Goal: Task Accomplishment & Management: Complete application form

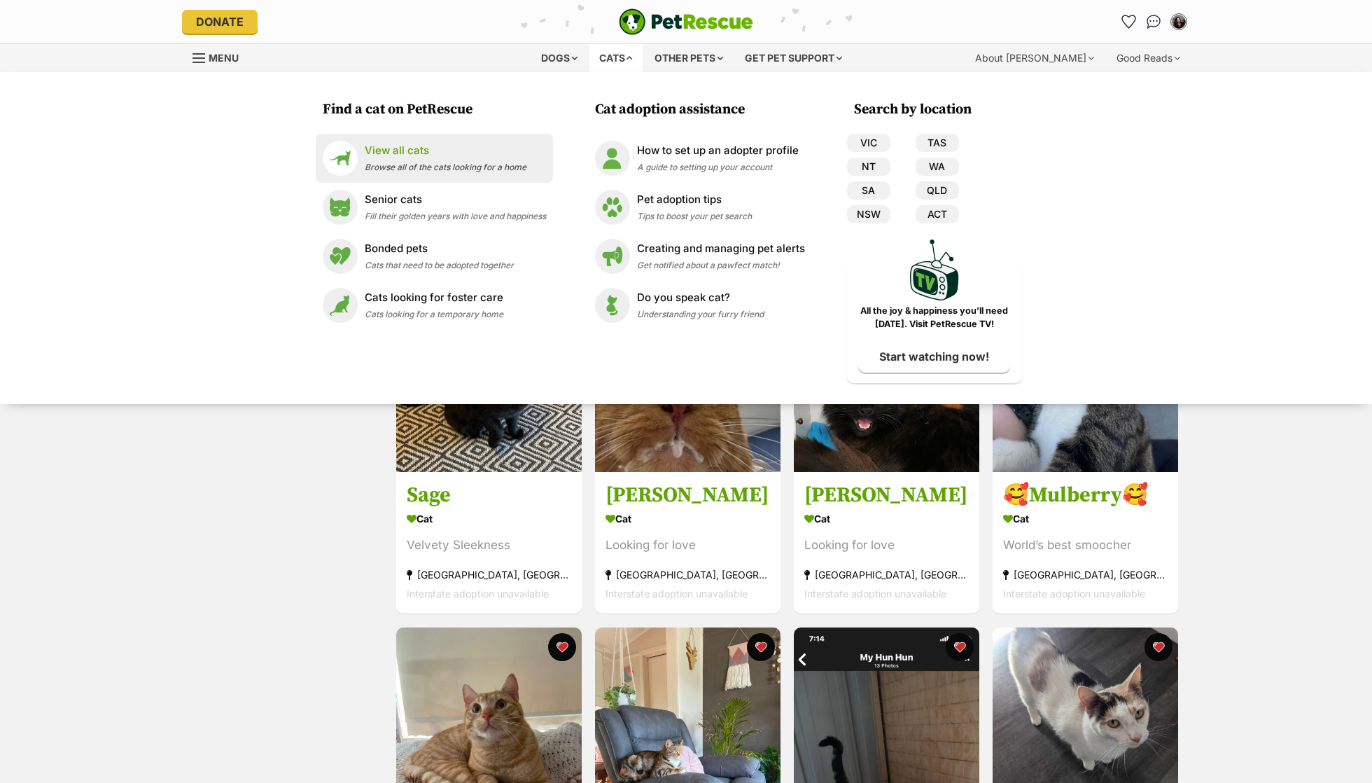
click at [500, 149] on p "View all cats" at bounding box center [446, 151] width 162 height 16
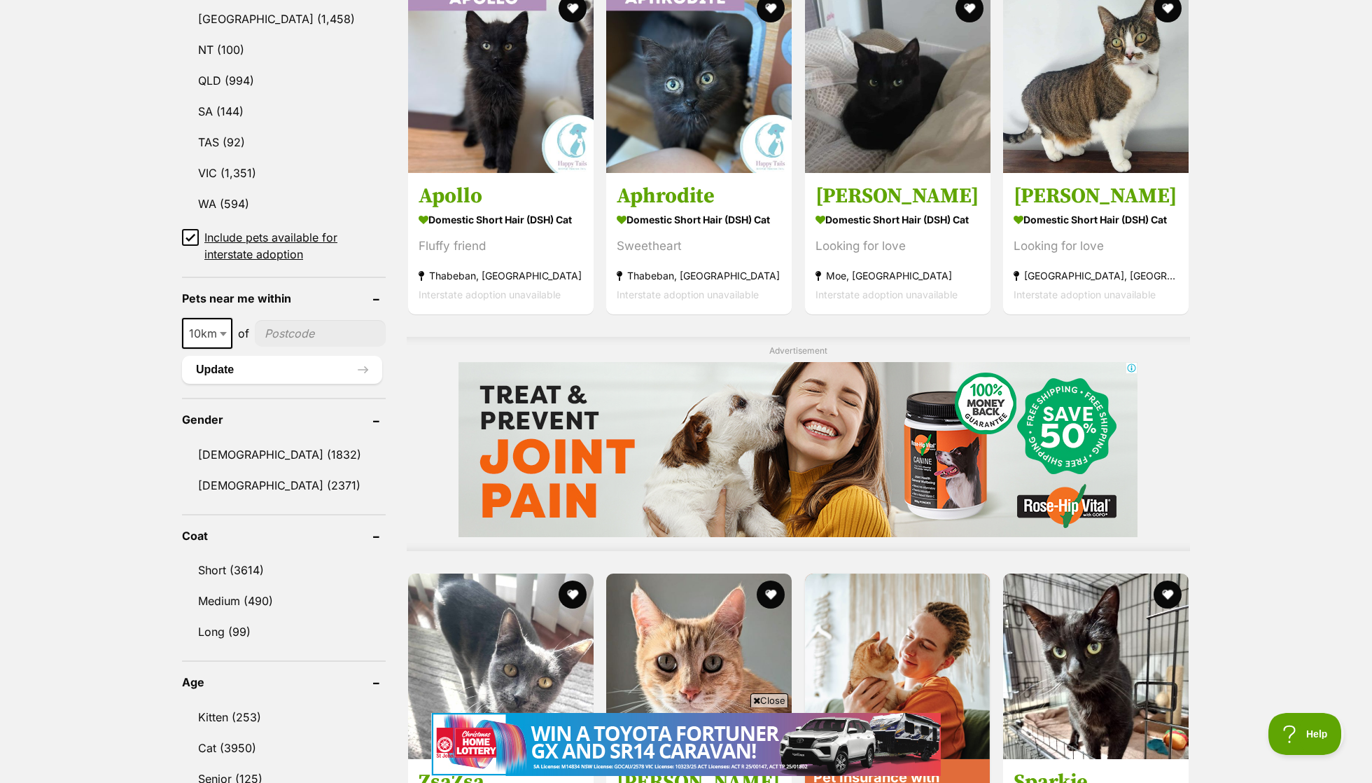
scroll to position [403, 0]
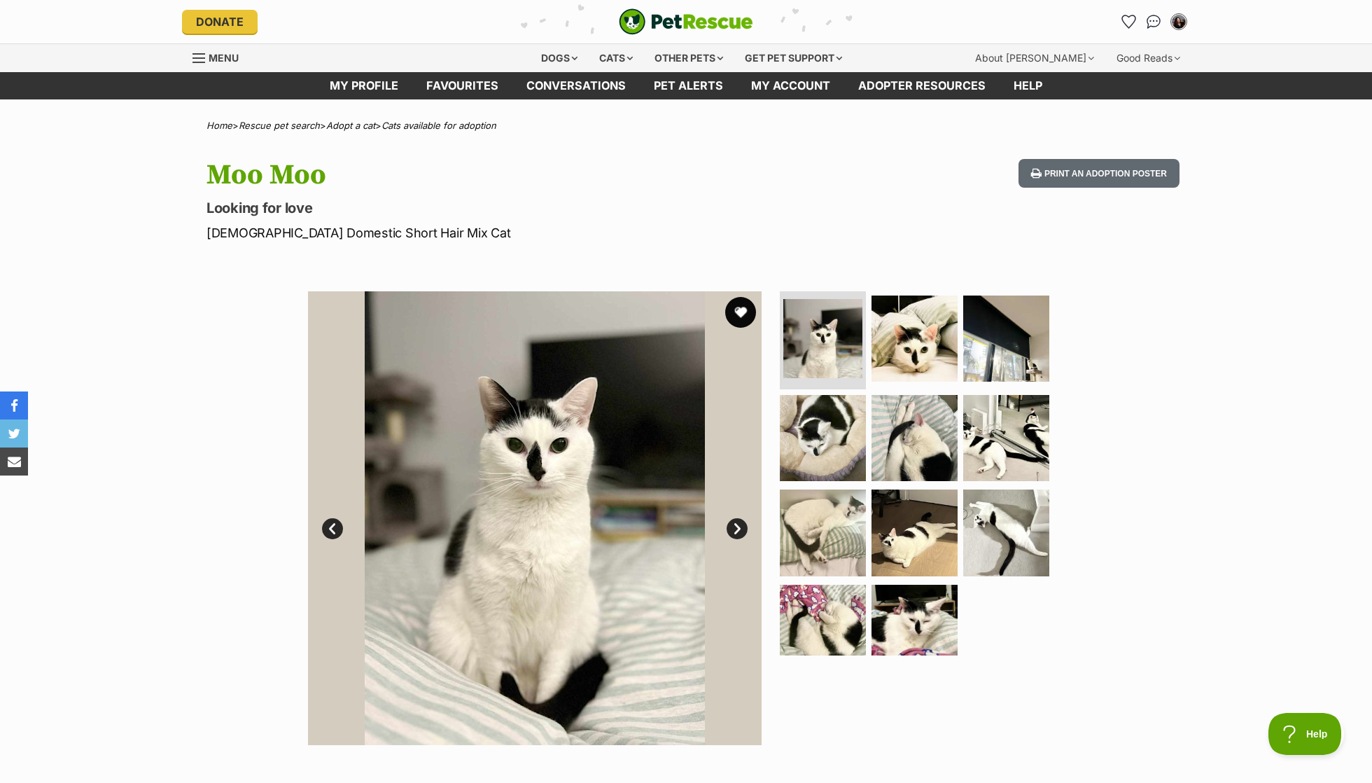
click at [742, 300] on button "favourite" at bounding box center [740, 312] width 31 height 31
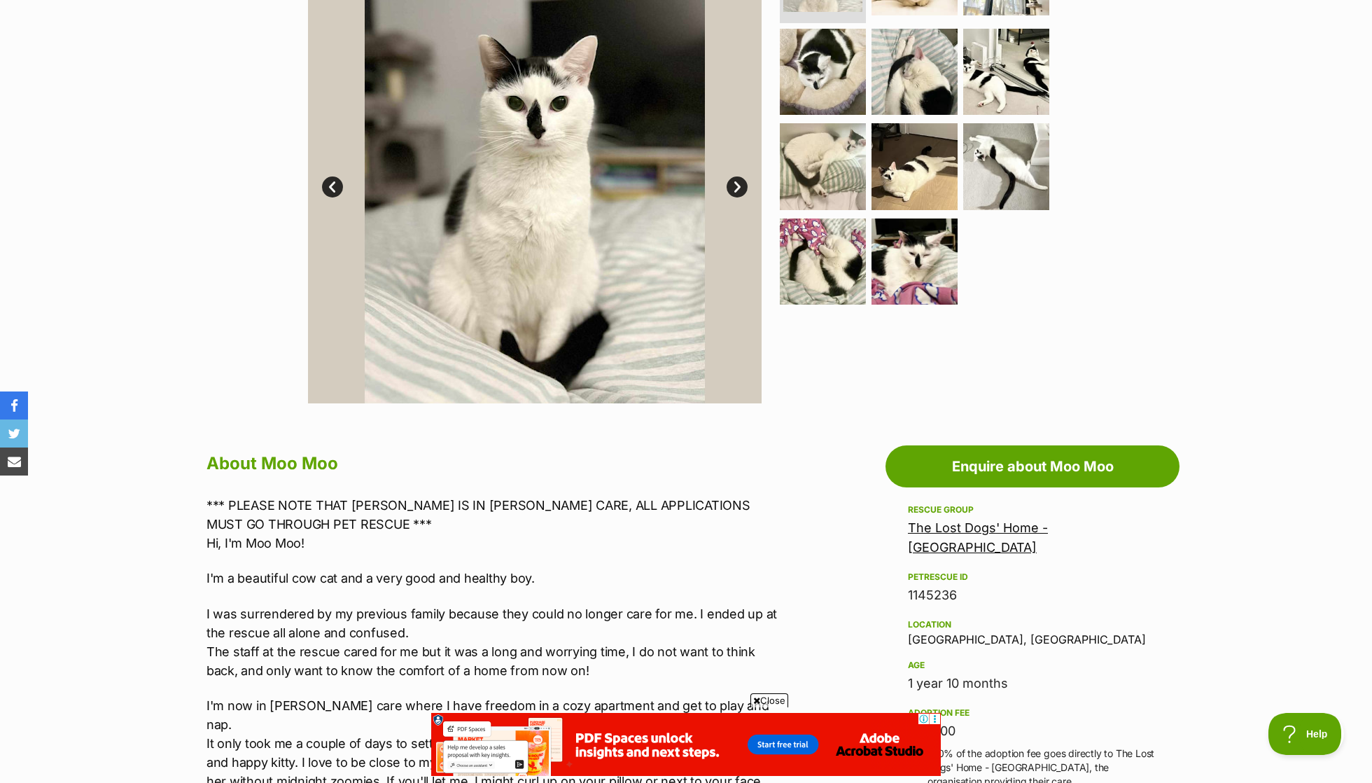
scroll to position [106, 0]
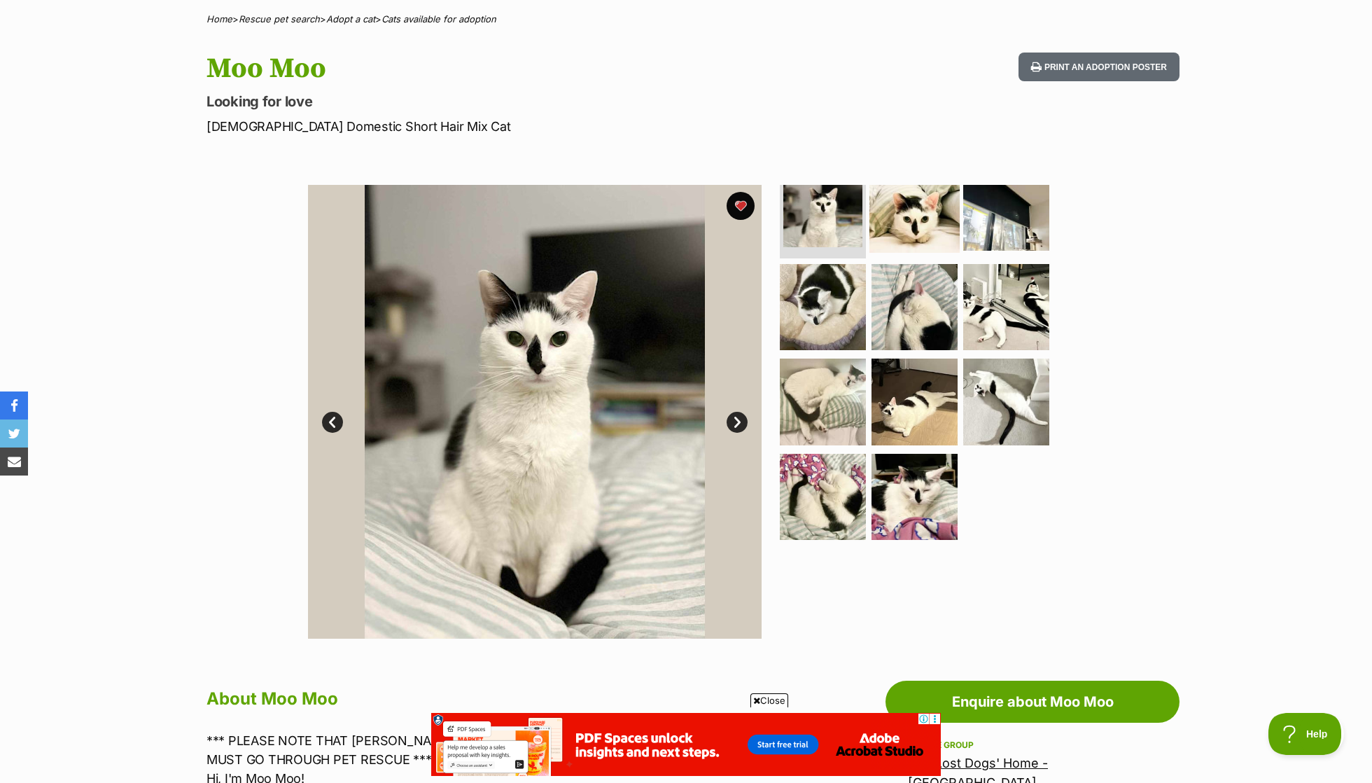
click at [933, 228] on img at bounding box center [915, 207] width 90 height 90
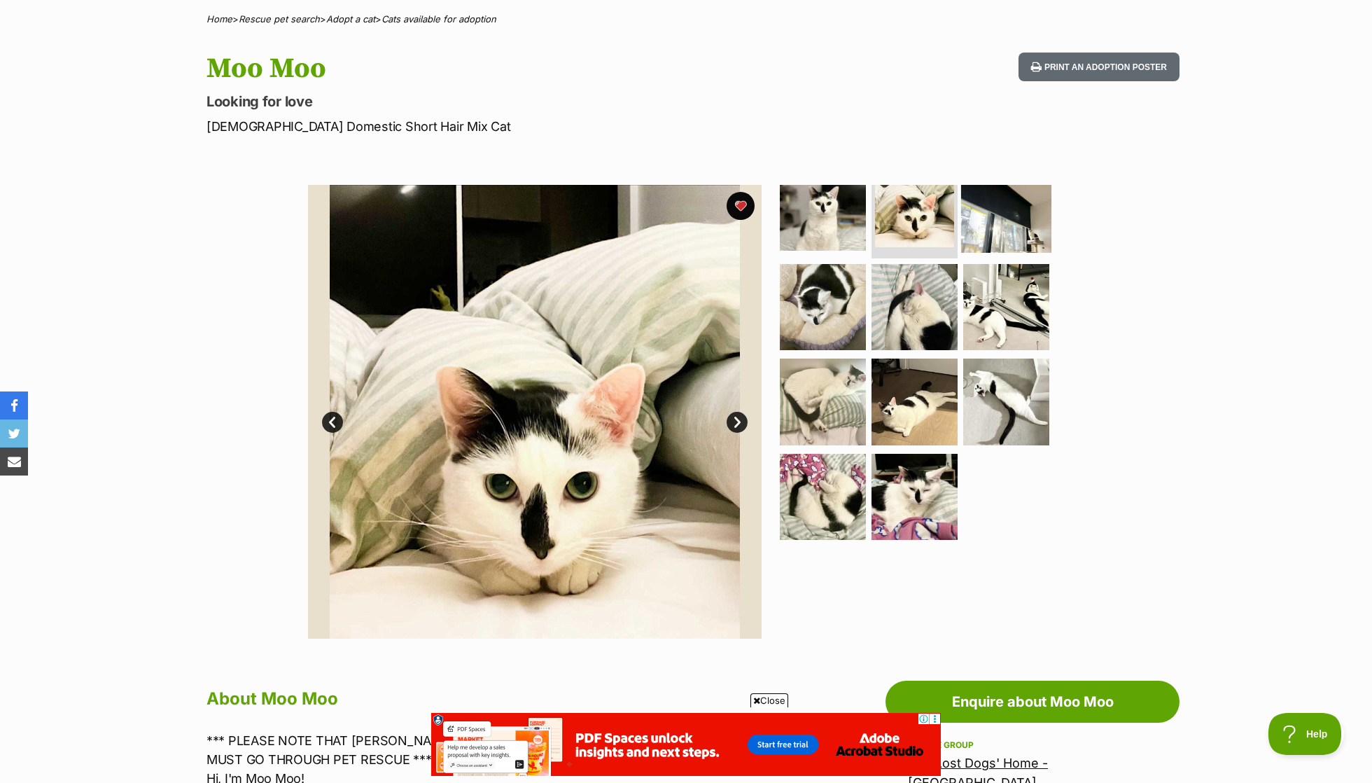
click at [1005, 225] on img at bounding box center [1006, 207] width 90 height 90
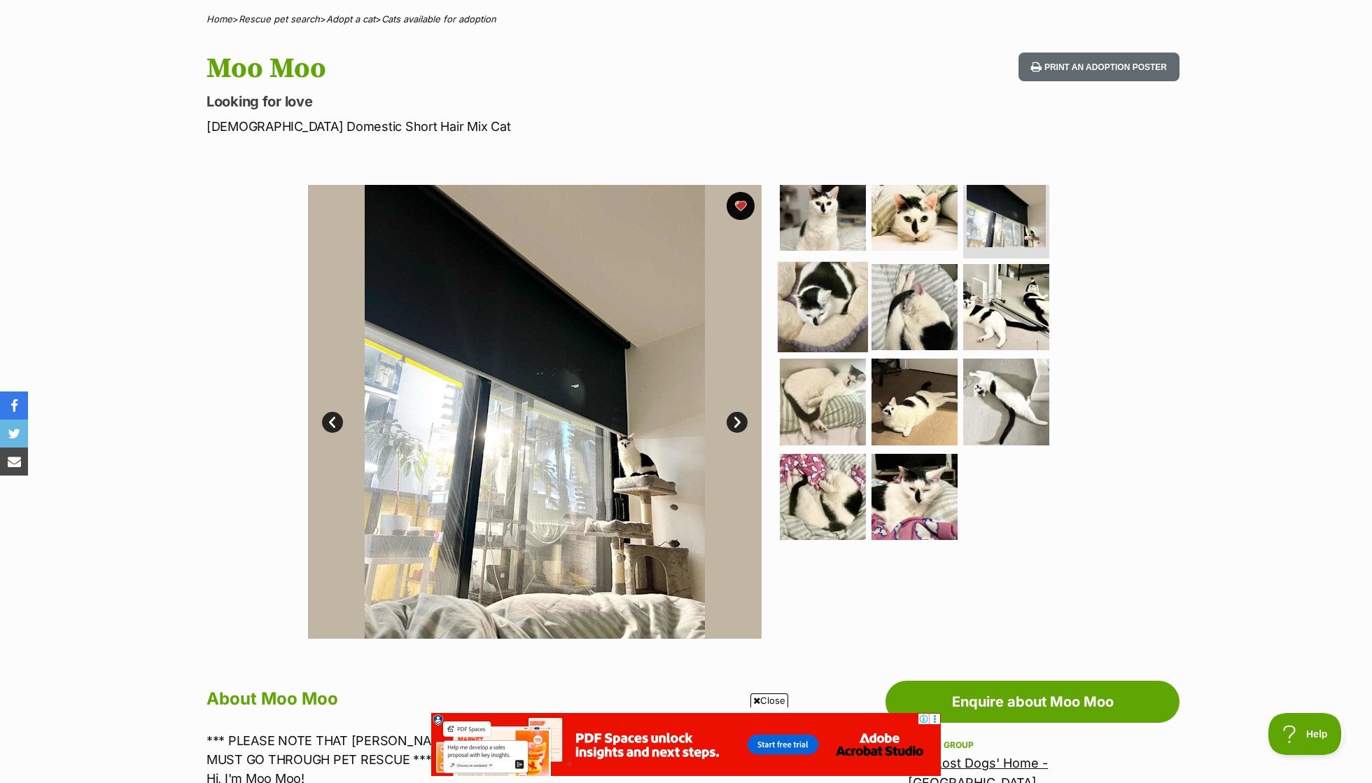
click at [821, 315] on img at bounding box center [823, 306] width 90 height 90
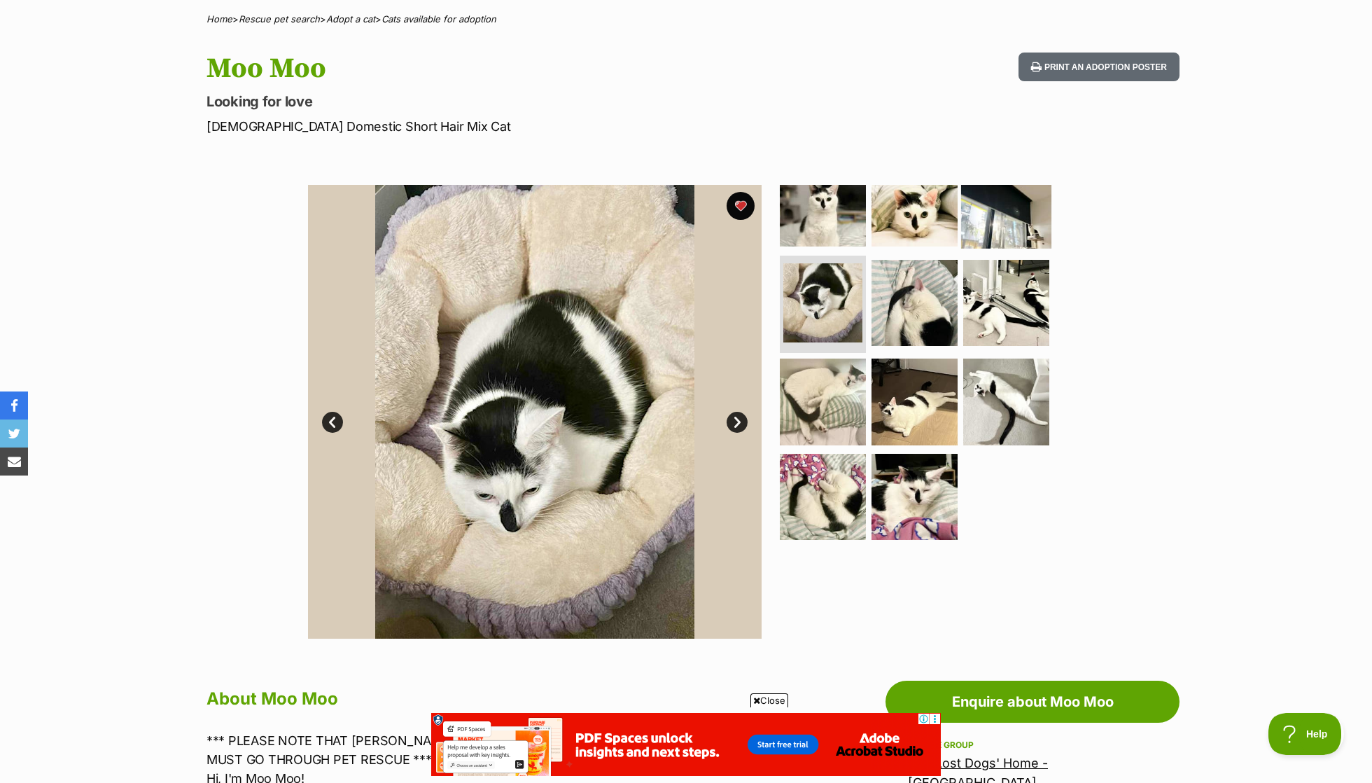
click at [1015, 236] on img at bounding box center [1006, 203] width 90 height 90
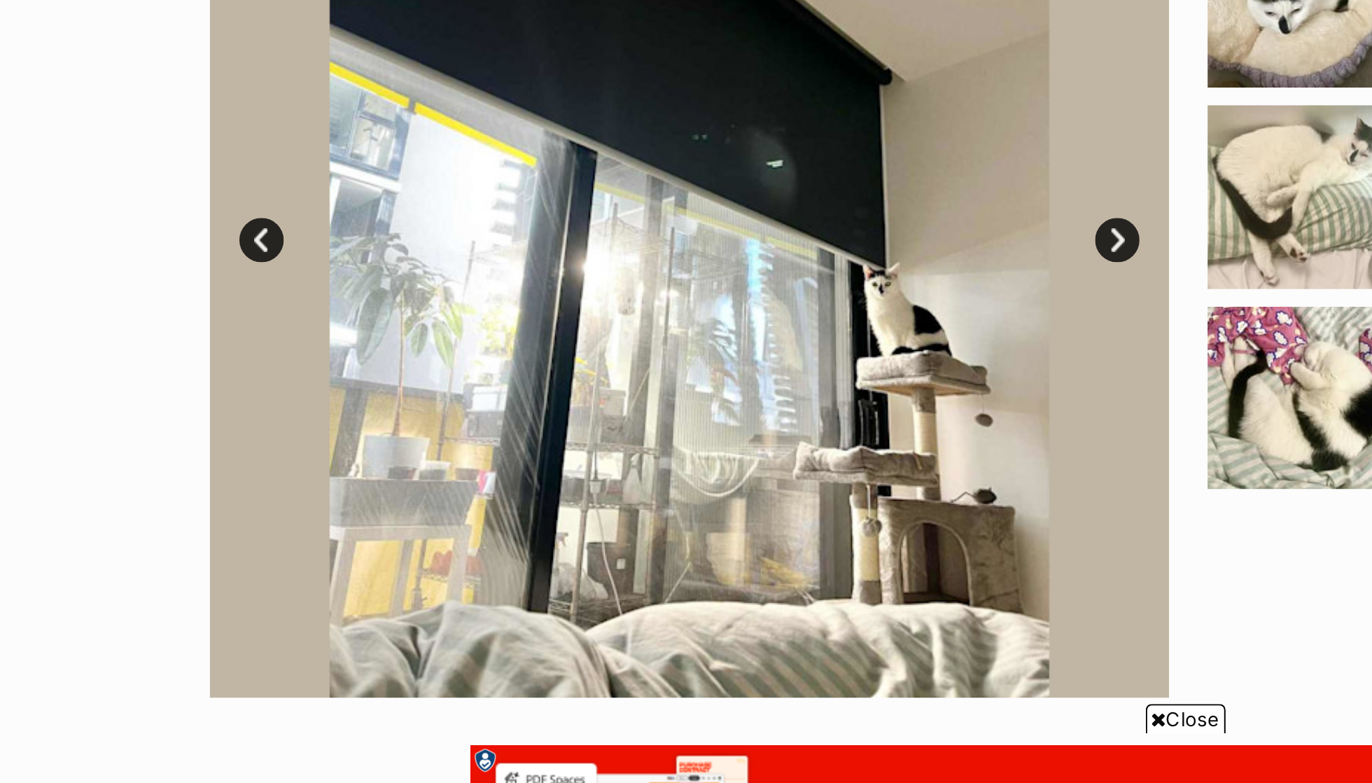
scroll to position [248, 0]
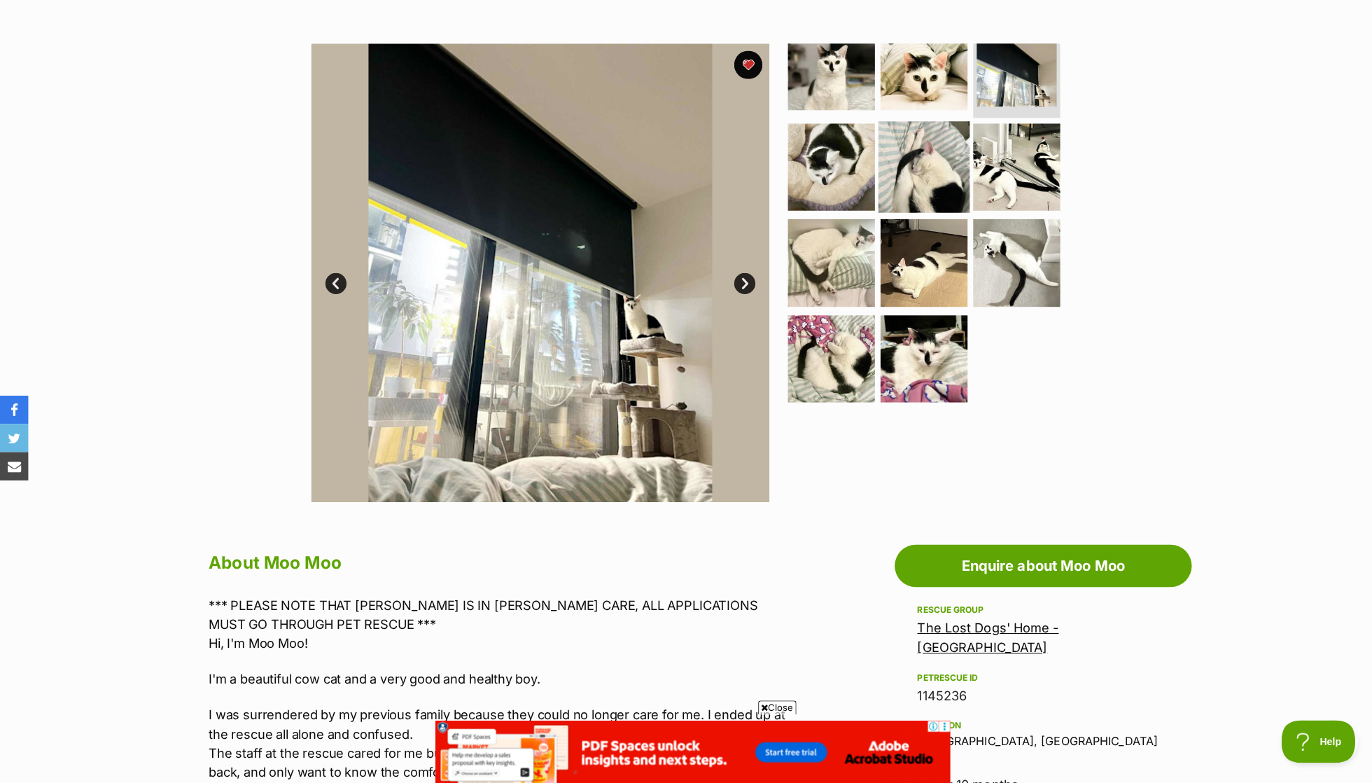
click at [891, 166] on img at bounding box center [915, 165] width 90 height 90
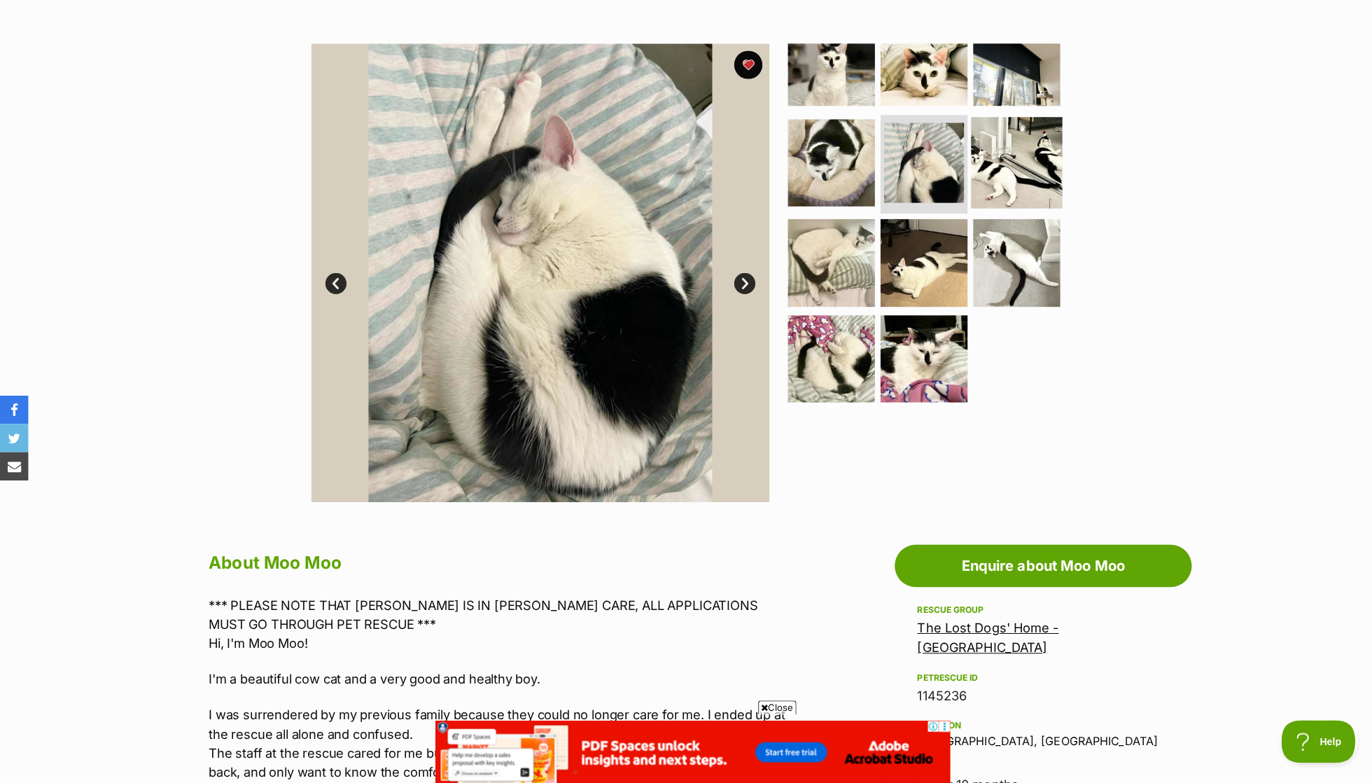
click at [1015, 158] on img at bounding box center [1006, 161] width 90 height 90
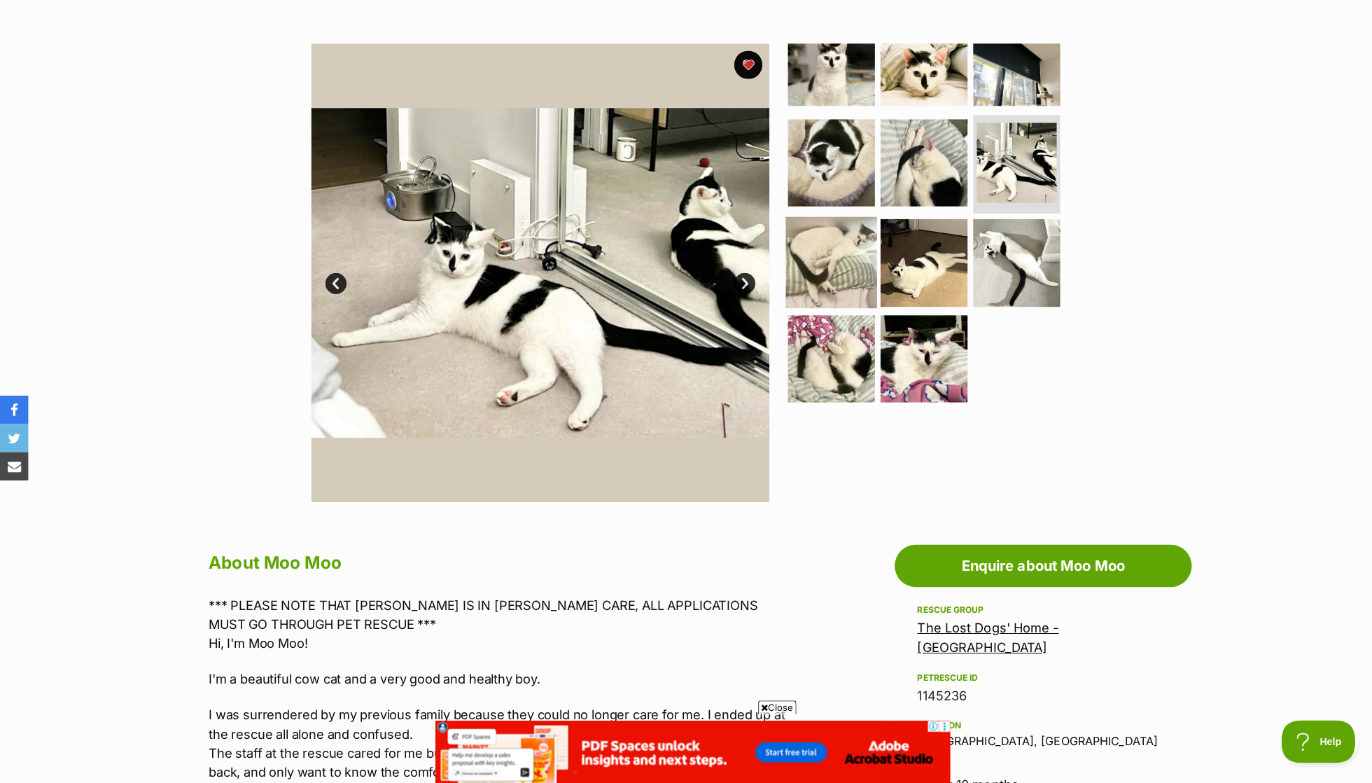
click at [854, 218] on img at bounding box center [823, 260] width 90 height 90
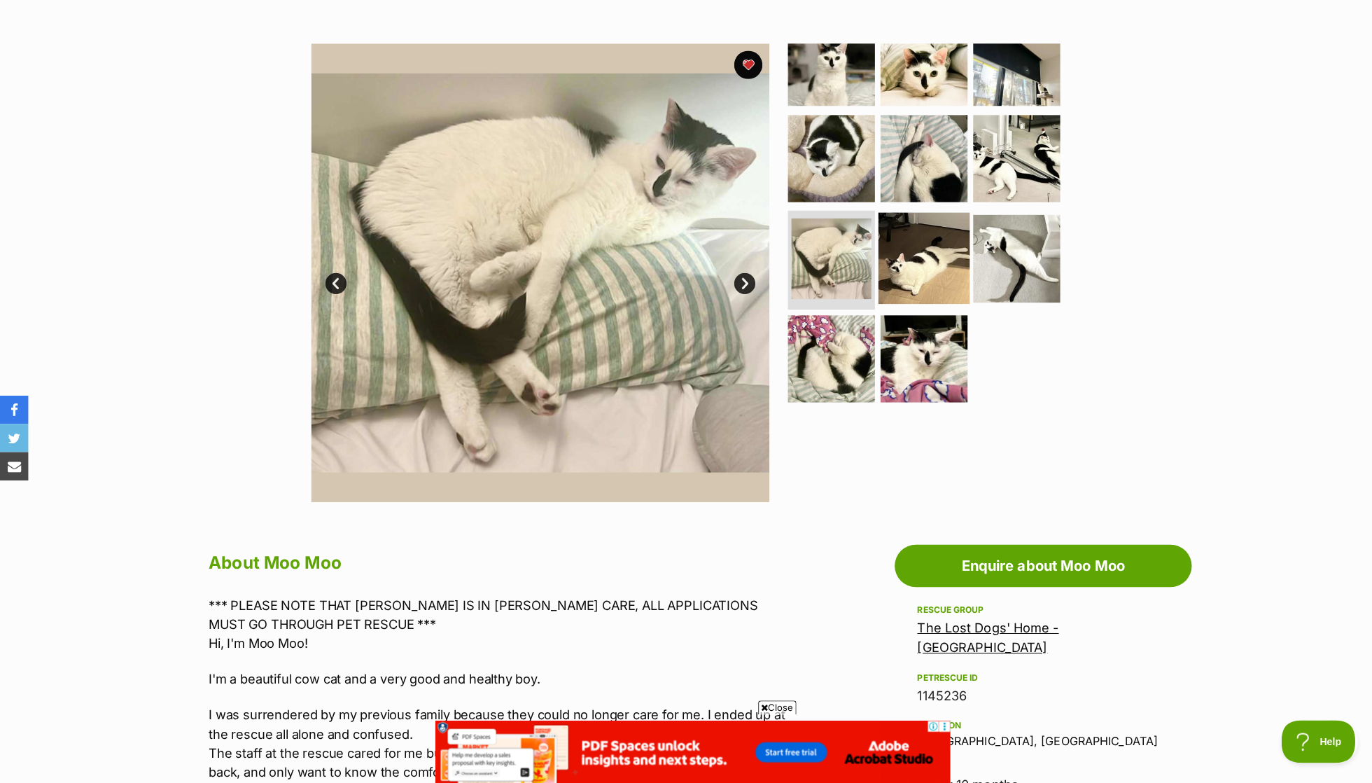
click at [940, 232] on img at bounding box center [915, 256] width 90 height 90
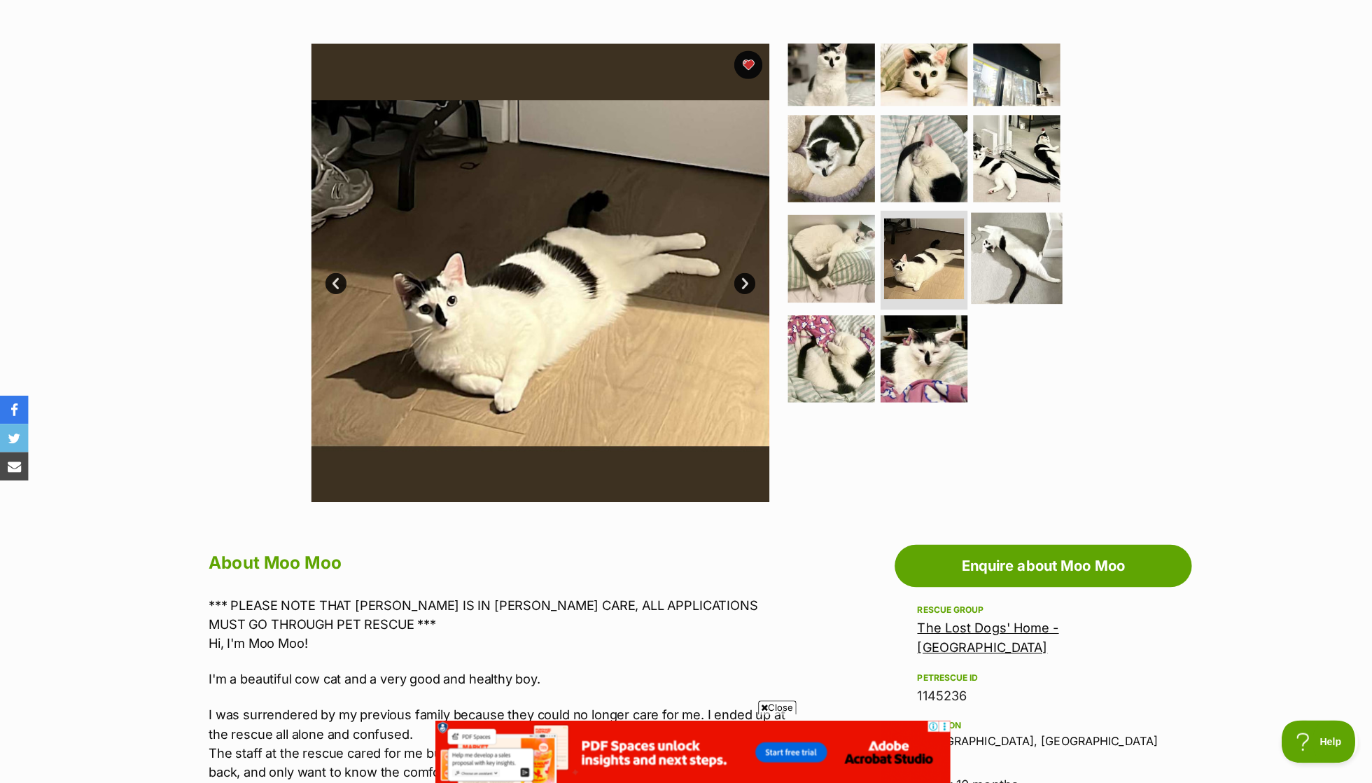
click at [998, 264] on img at bounding box center [1006, 256] width 90 height 90
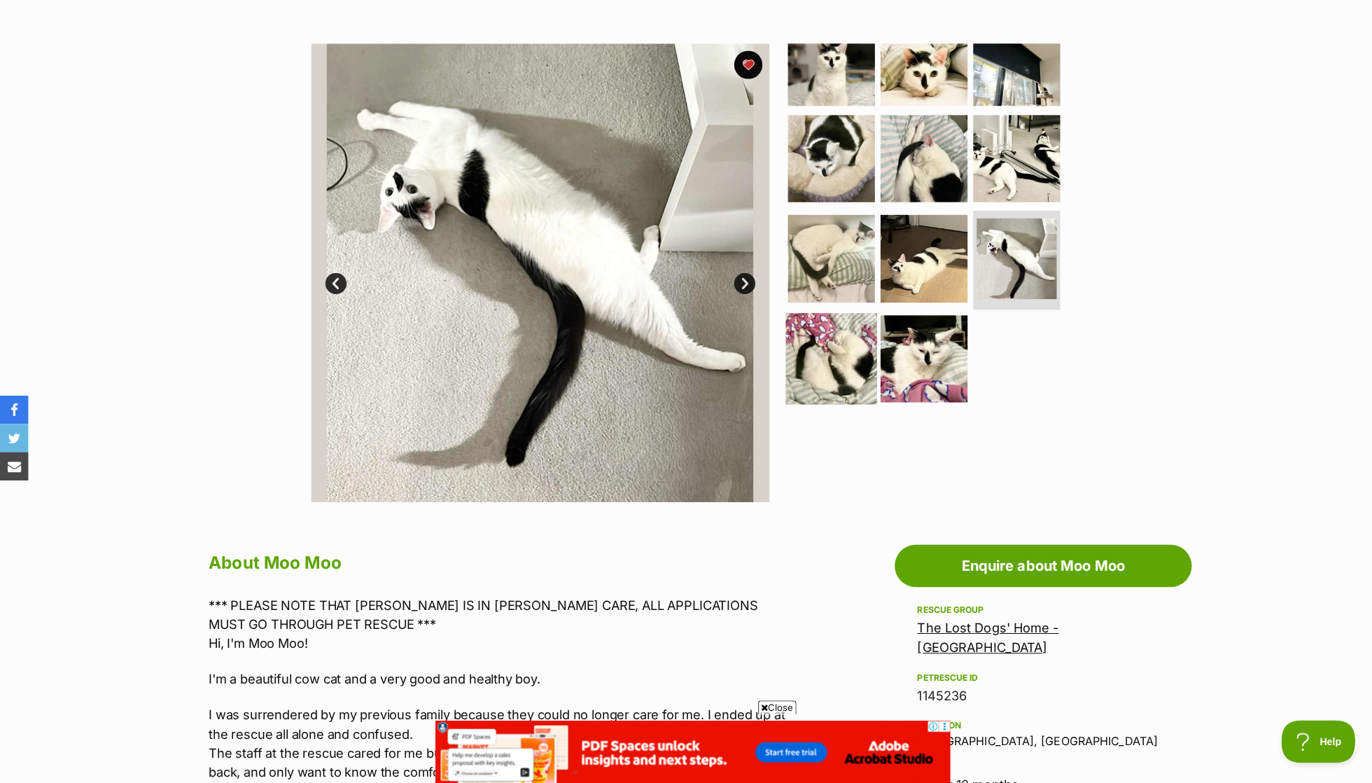
click at [835, 335] on img at bounding box center [823, 355] width 90 height 90
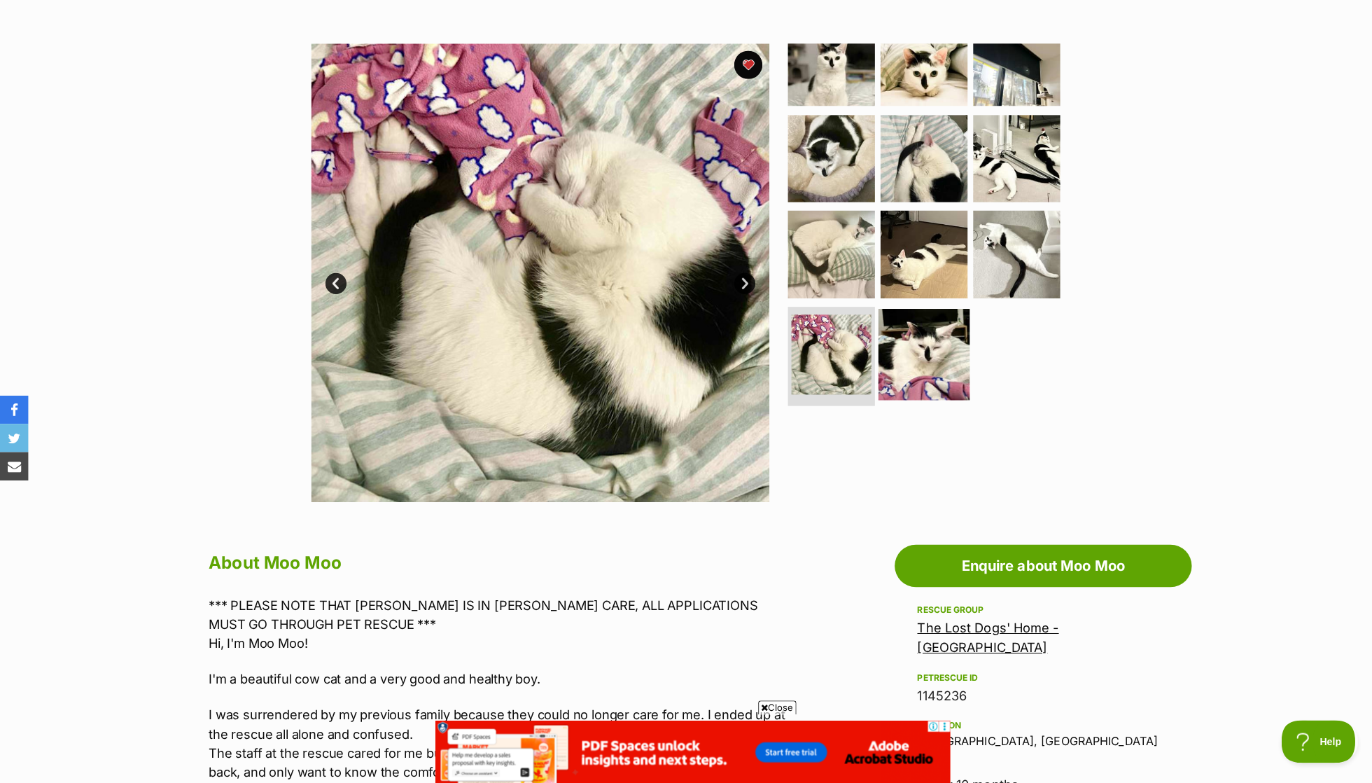
click at [907, 358] on img at bounding box center [915, 351] width 90 height 90
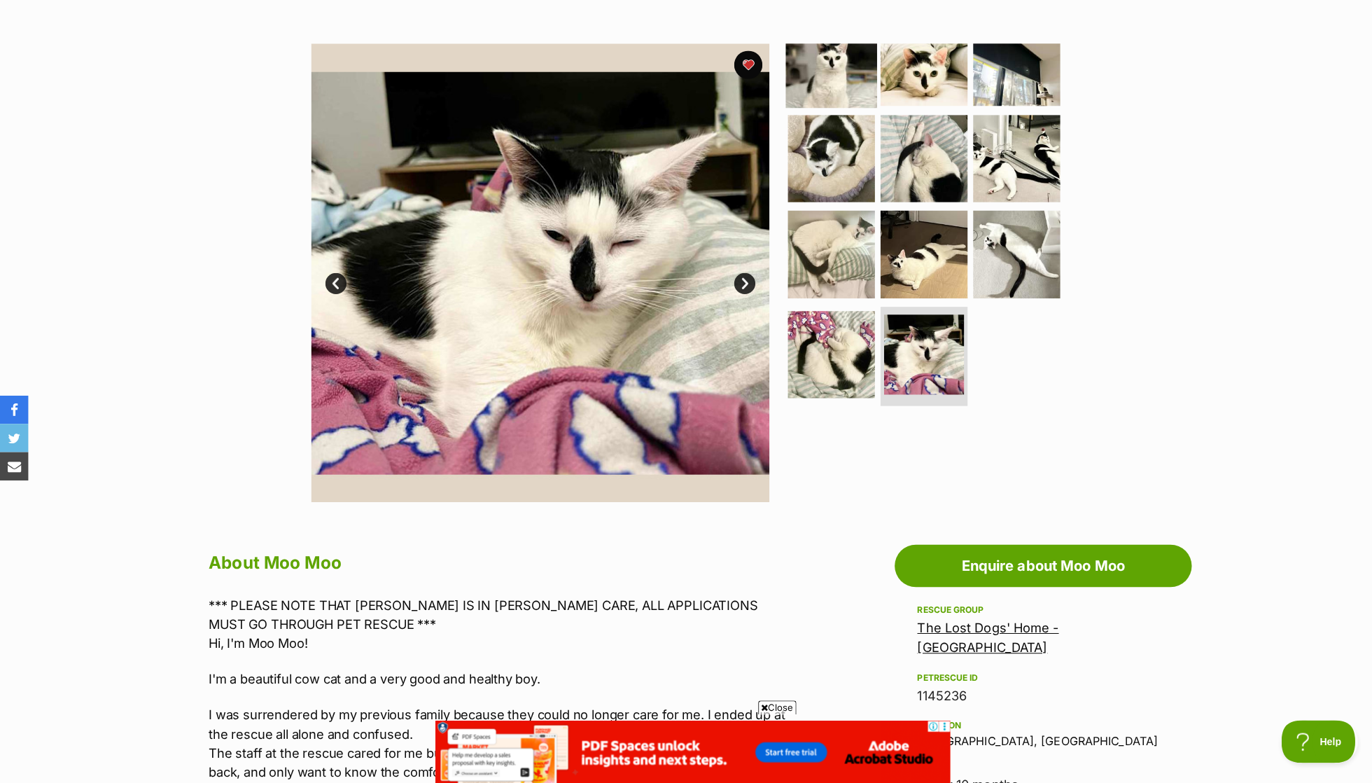
click at [859, 62] on img at bounding box center [823, 62] width 90 height 90
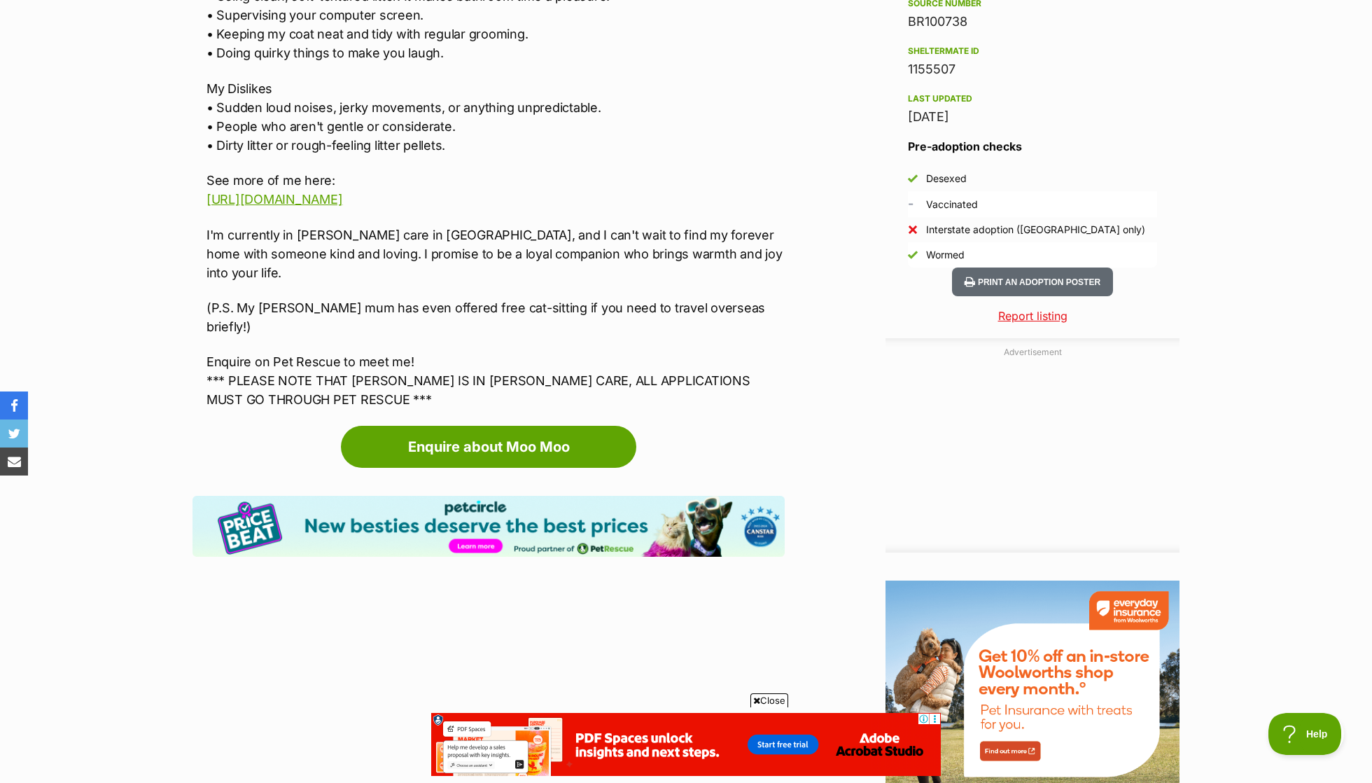
scroll to position [1350, 0]
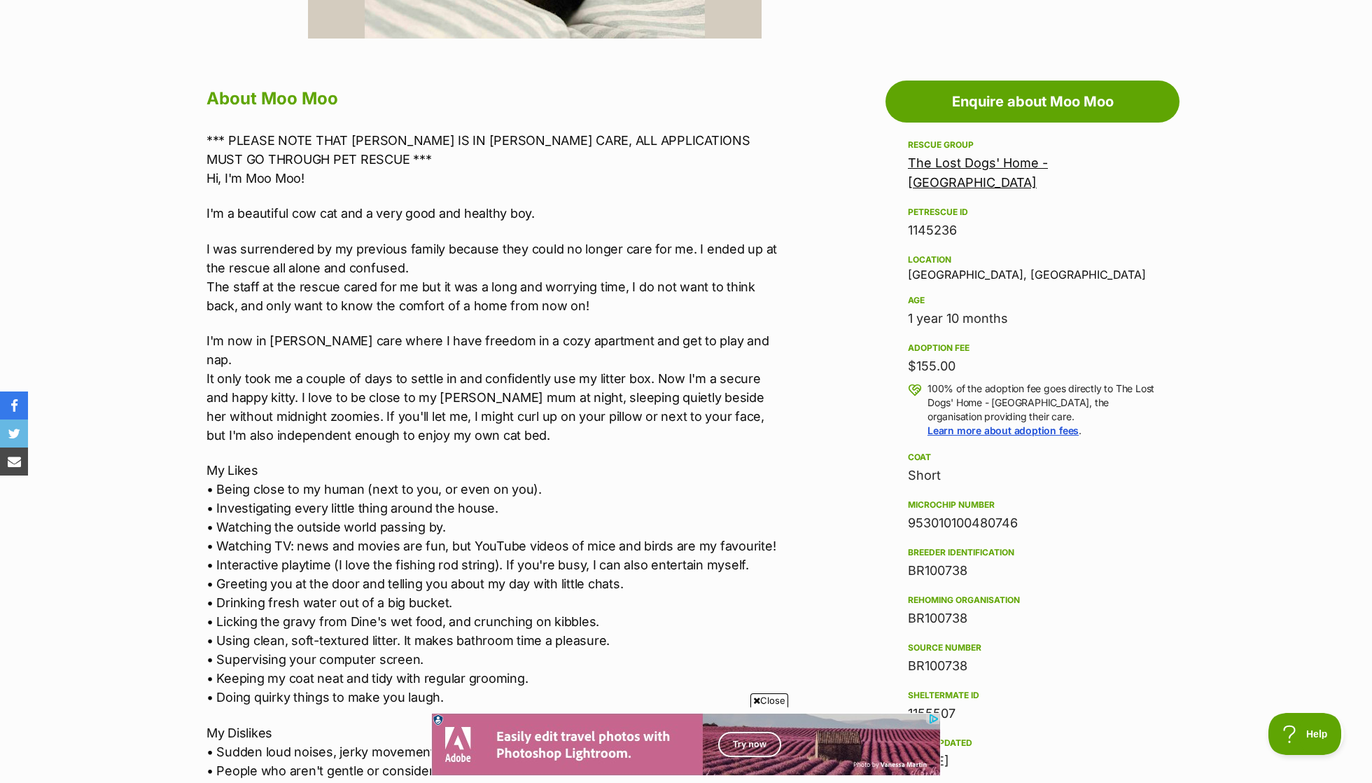
scroll to position [690, 0]
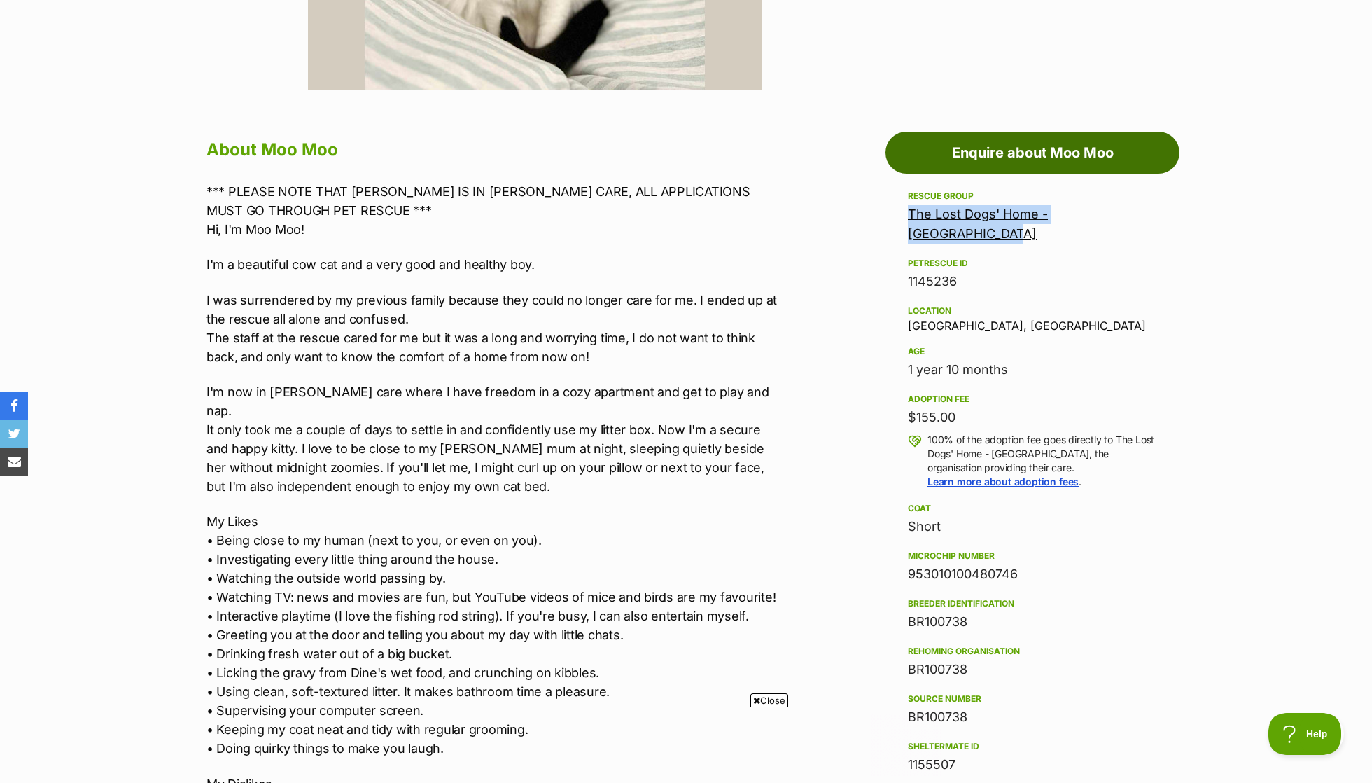
click at [1000, 136] on link "Enquire about Moo Moo" at bounding box center [1033, 153] width 294 height 42
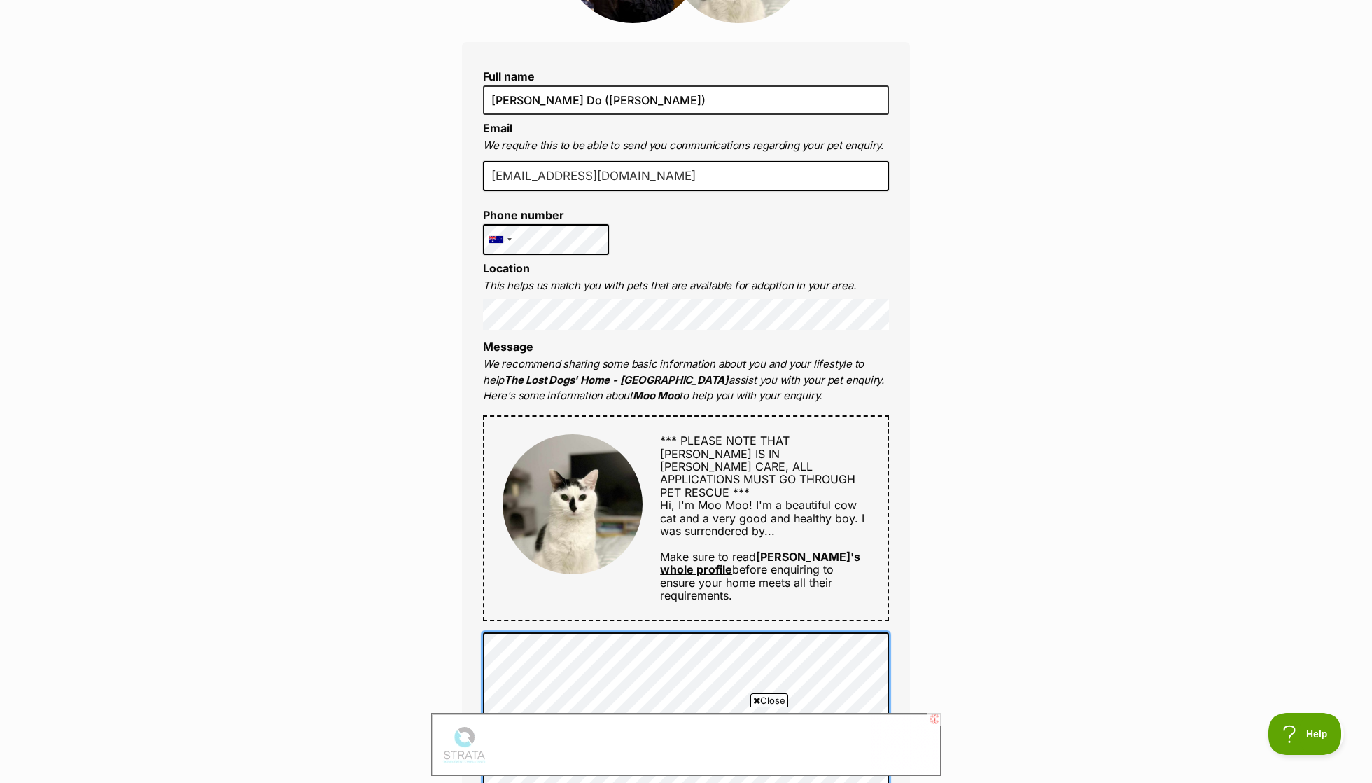
scroll to position [267, 0]
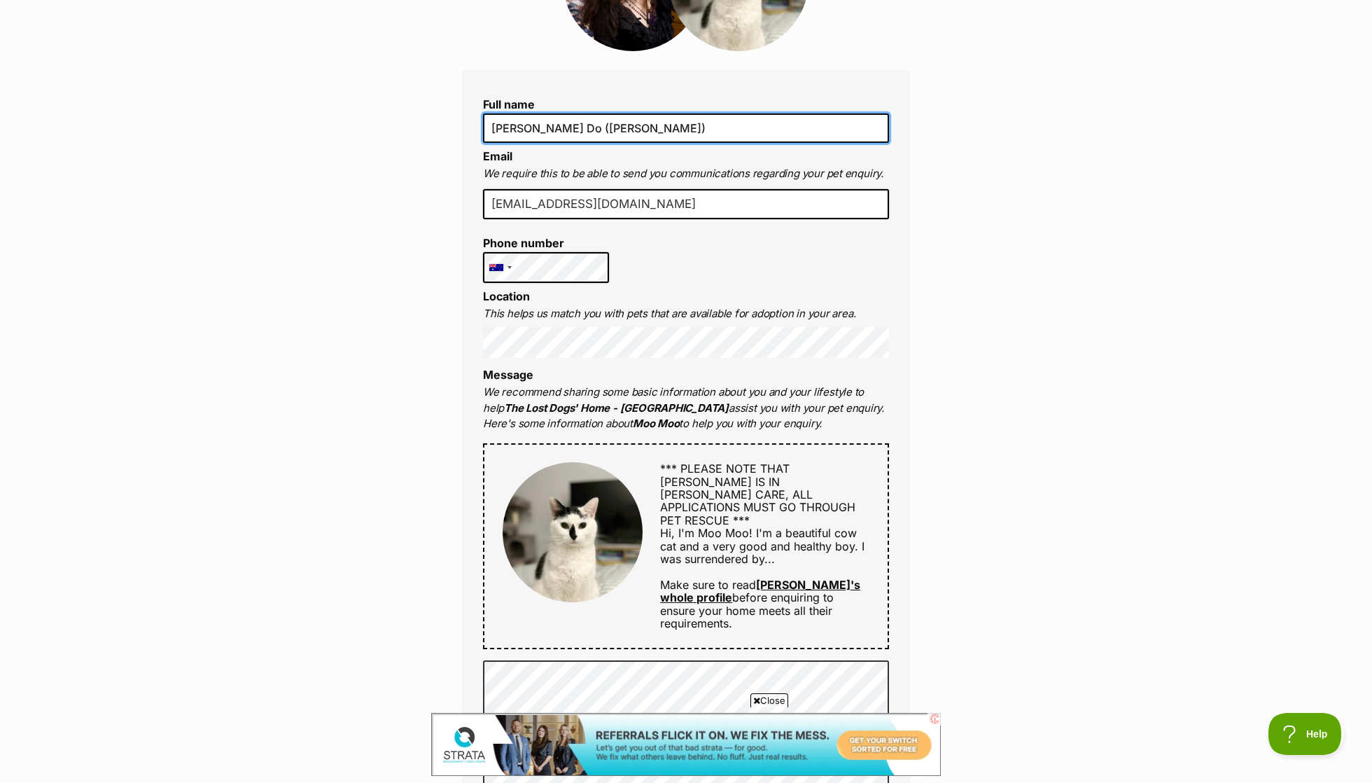
click at [524, 124] on input "[PERSON_NAME] Do ([PERSON_NAME])" at bounding box center [686, 127] width 406 height 29
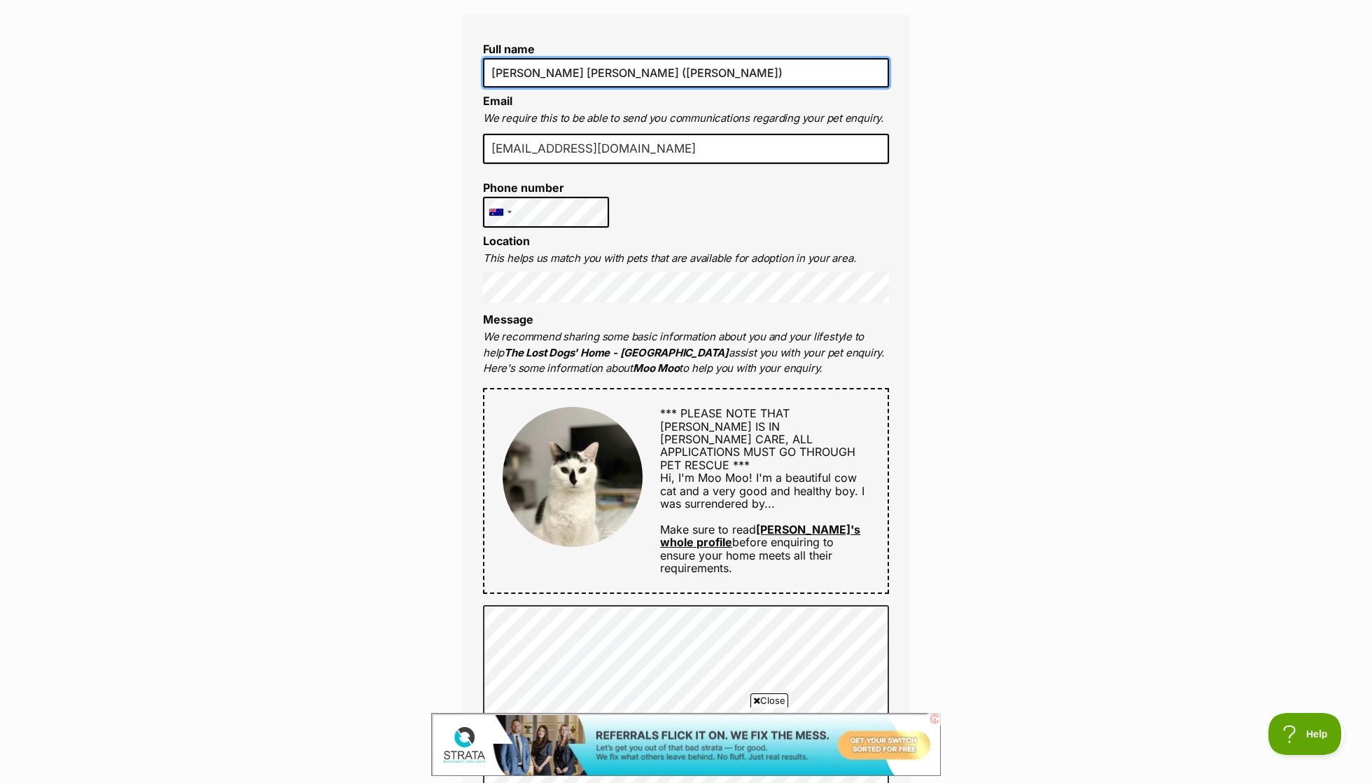
scroll to position [330, 0]
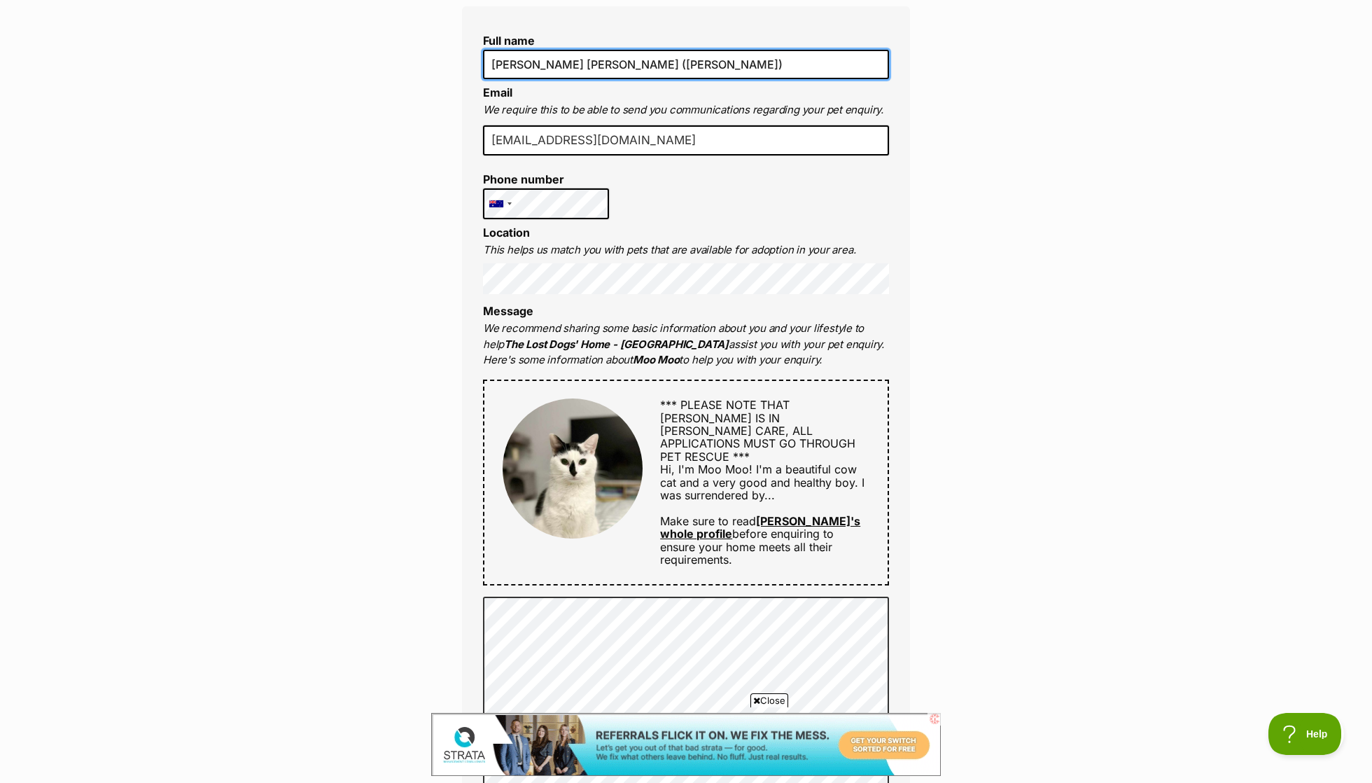
type input "Duong Dang Thuy Do (Freya)"
click at [950, 3] on div "Enquire about Moo Moo Full name Duong Dang Thuy Do (Freya) Email We require thi…" at bounding box center [686, 533] width 1372 height 1473
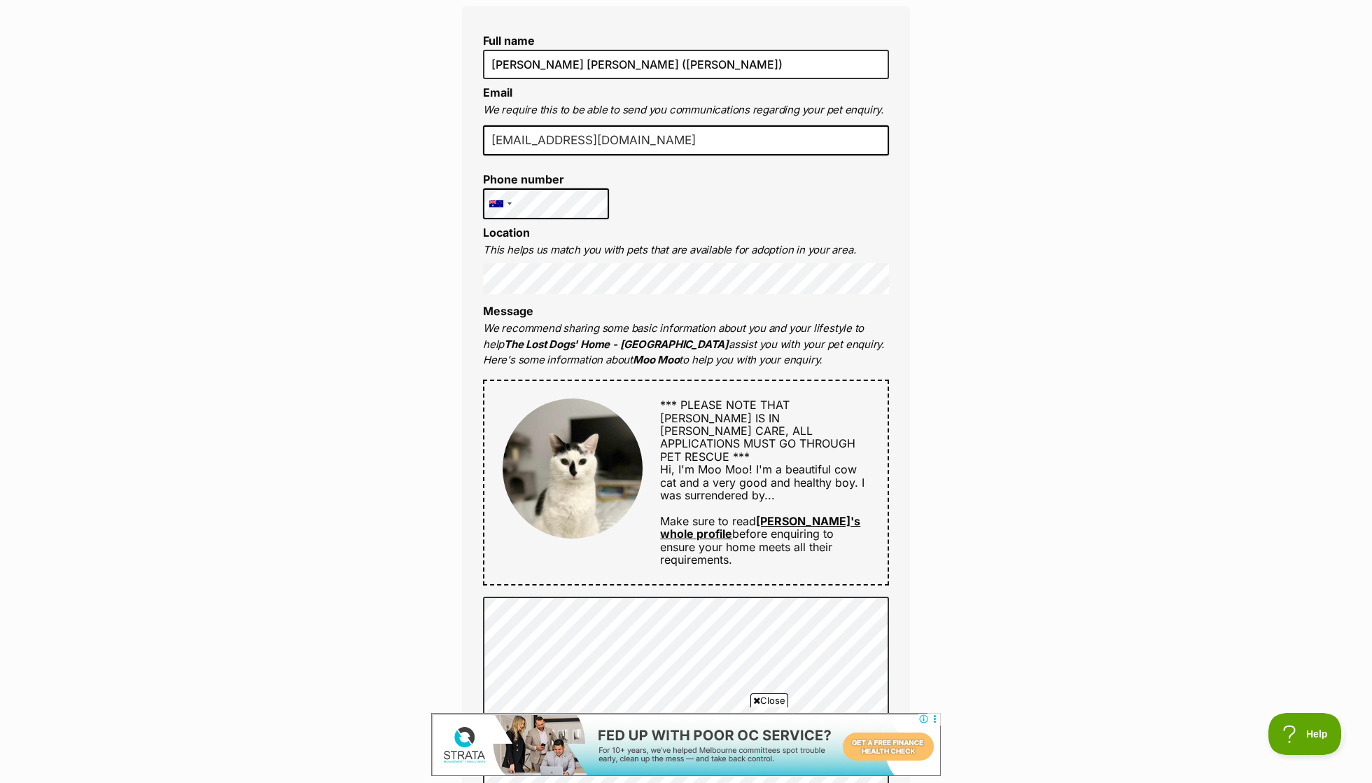
scroll to position [0, 0]
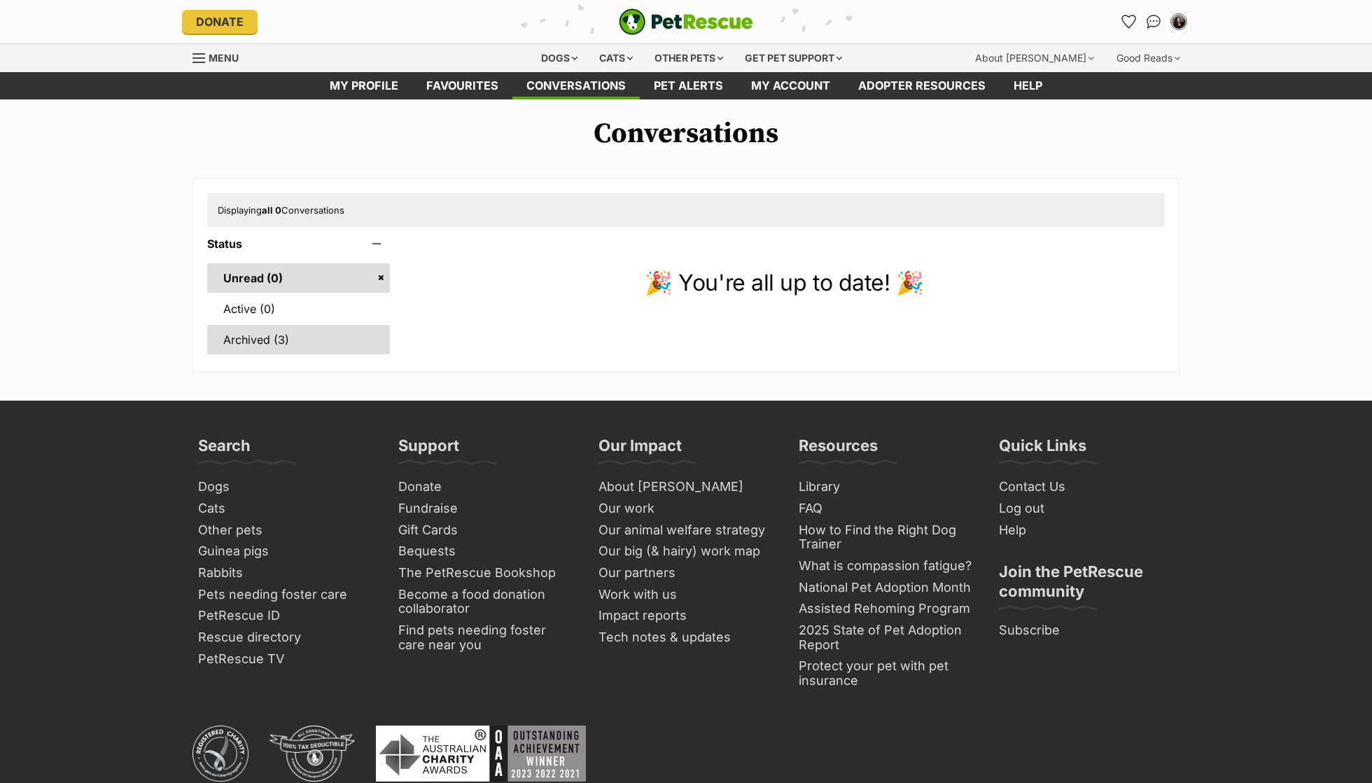
click at [259, 345] on link "Archived (3)" at bounding box center [298, 339] width 183 height 29
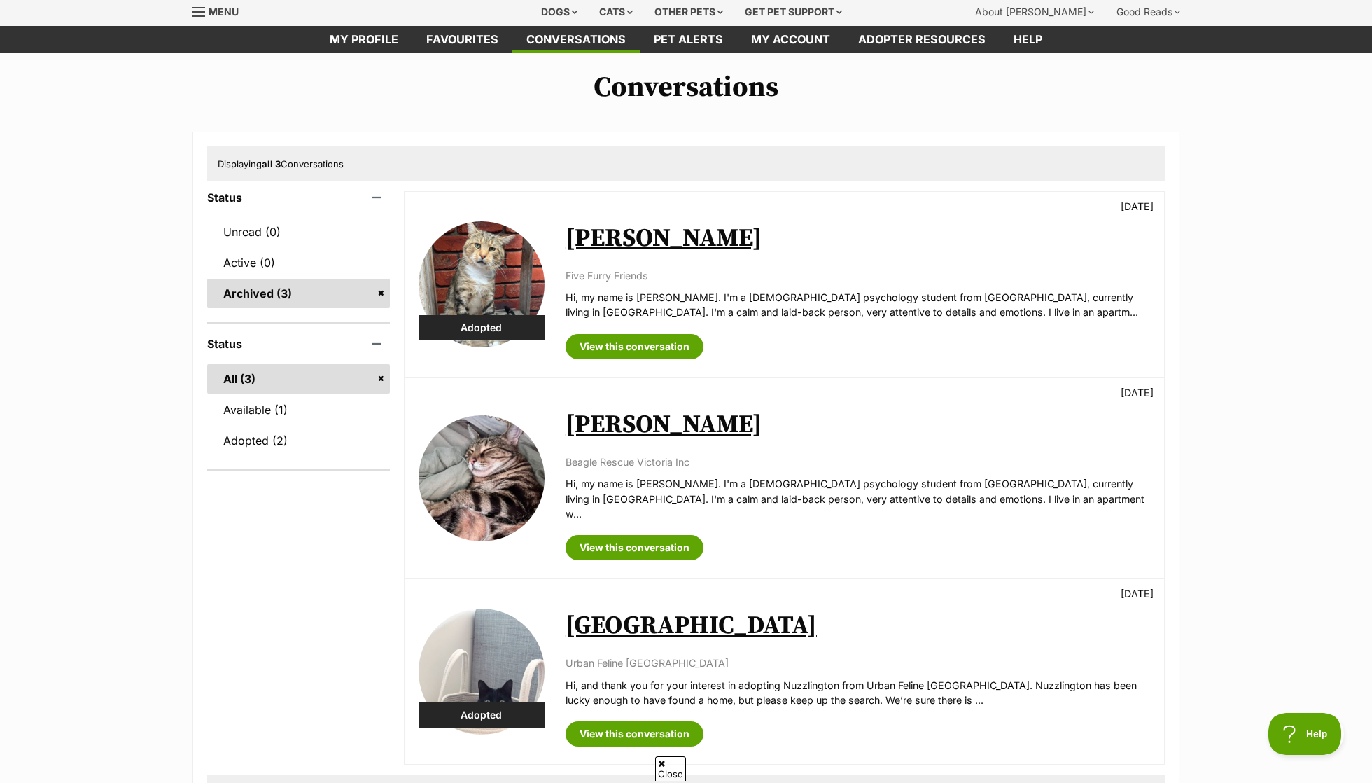
click at [602, 230] on link "[PERSON_NAME]" at bounding box center [664, 239] width 197 height 32
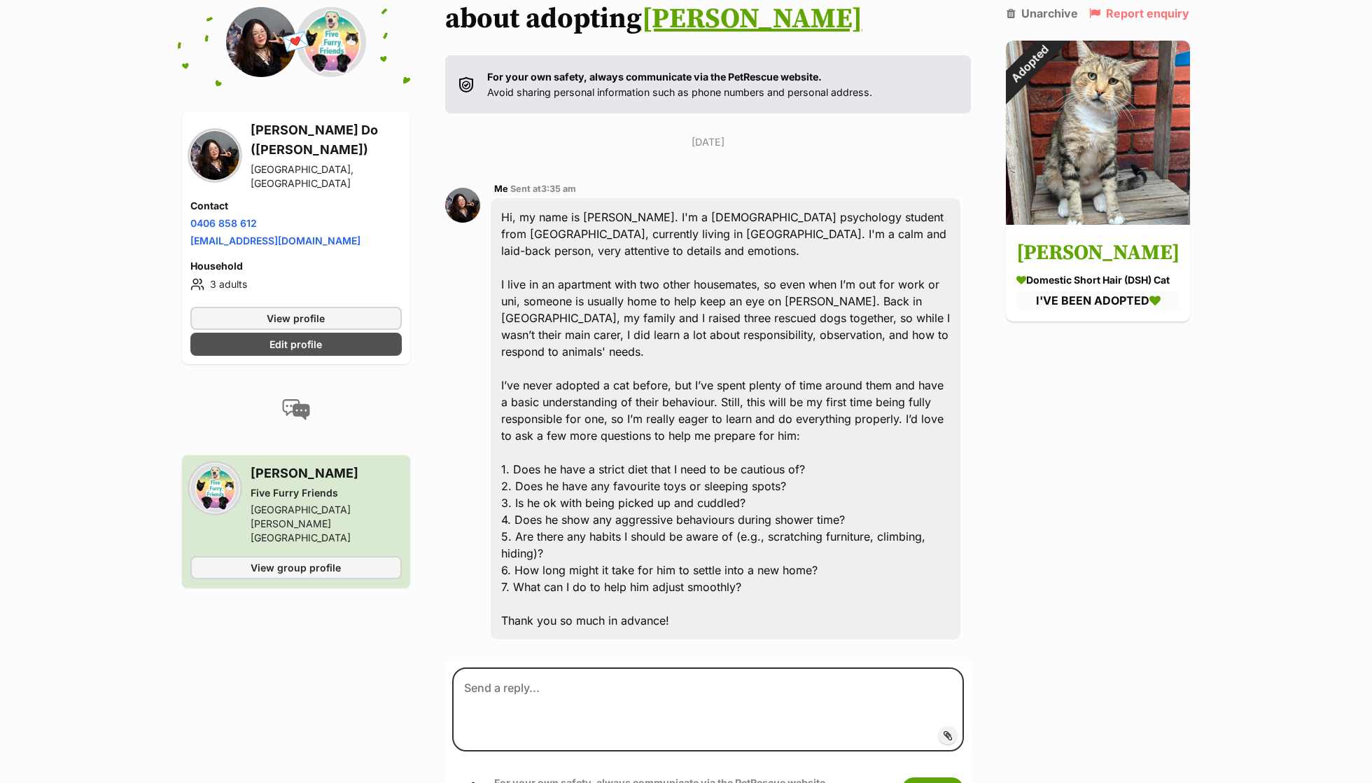
scroll to position [191, 0]
click at [587, 475] on div "Hi, my name is Freya. I'm a 21-year-old psychology student from Vietnam, curren…" at bounding box center [726, 416] width 470 height 441
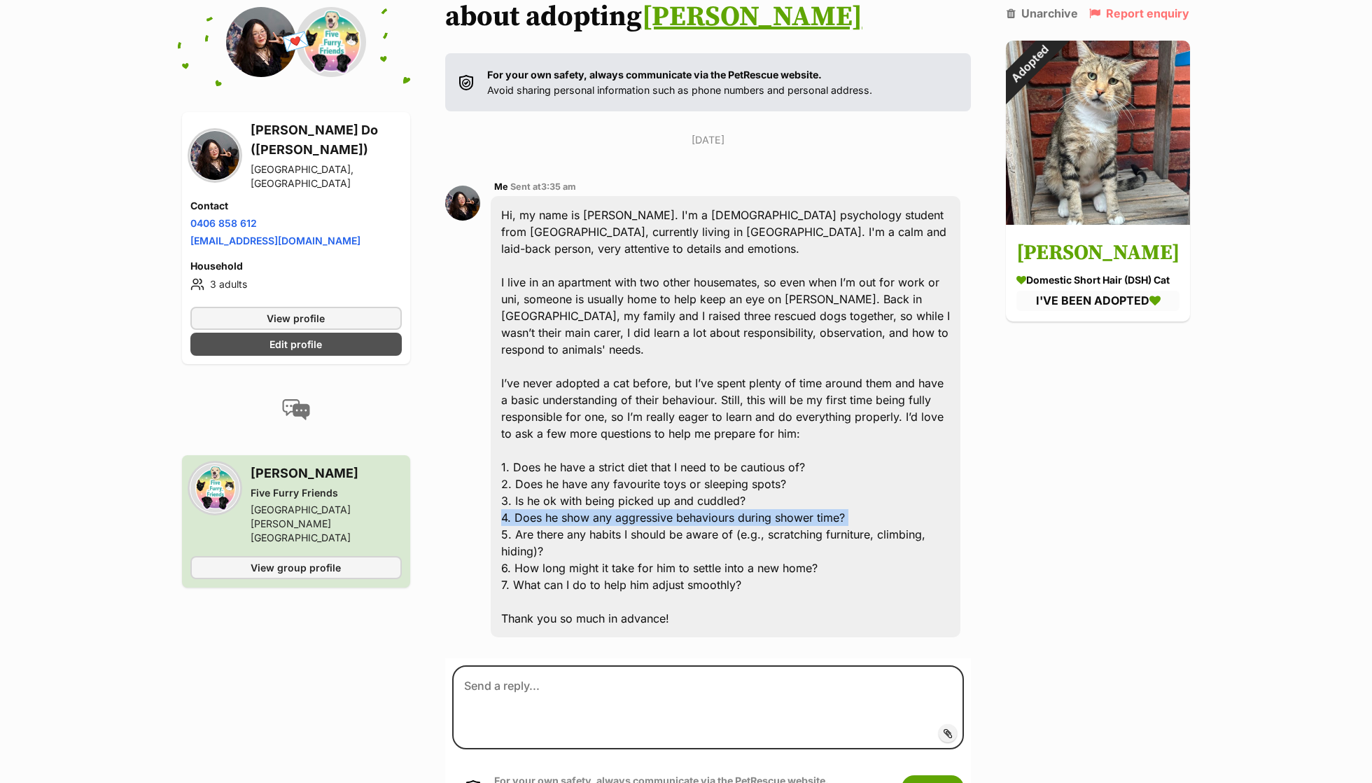
click at [587, 475] on div "Hi, my name is Freya. I'm a 21-year-old psychology student from Vietnam, curren…" at bounding box center [726, 416] width 470 height 441
click at [753, 536] on div "Hi, my name is Freya. I'm a 21-year-old psychology student from Vietnam, curren…" at bounding box center [726, 416] width 470 height 441
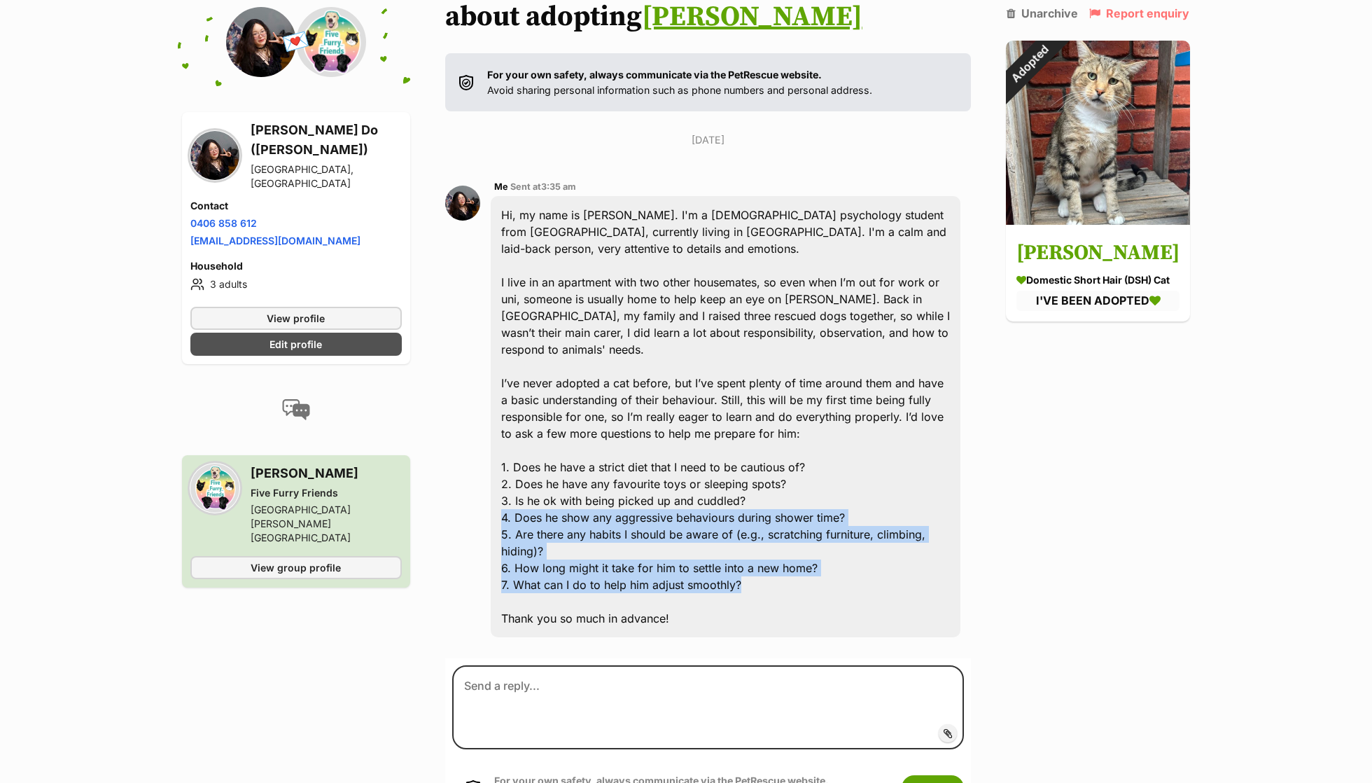
drag, startPoint x: 752, startPoint y: 538, endPoint x: 496, endPoint y: 472, distance: 264.1
click at [496, 472] on div "Hi, my name is Freya. I'm a 21-year-old psychology student from Vietnam, curren…" at bounding box center [726, 416] width 470 height 441
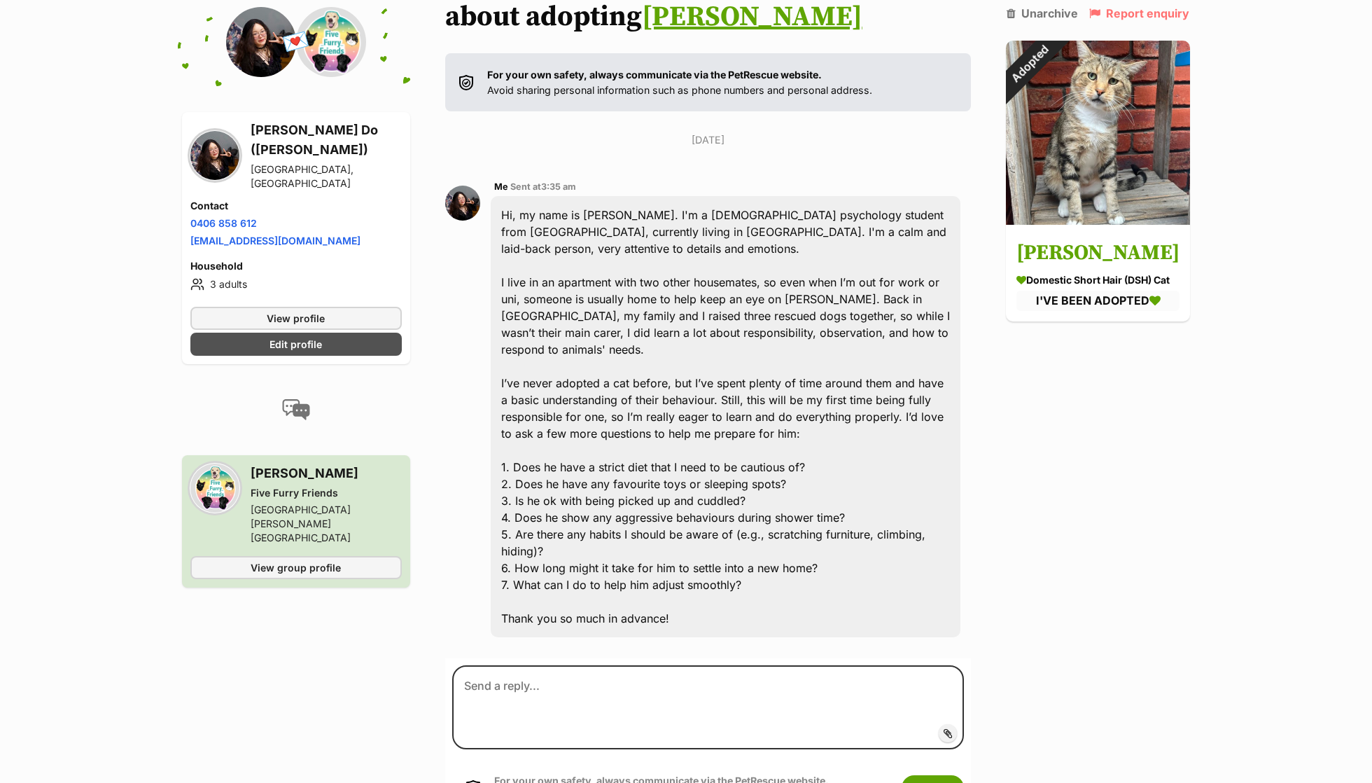
click at [818, 304] on div "Hi, my name is Freya. I'm a 21-year-old psychology student from Vietnam, curren…" at bounding box center [726, 416] width 470 height 441
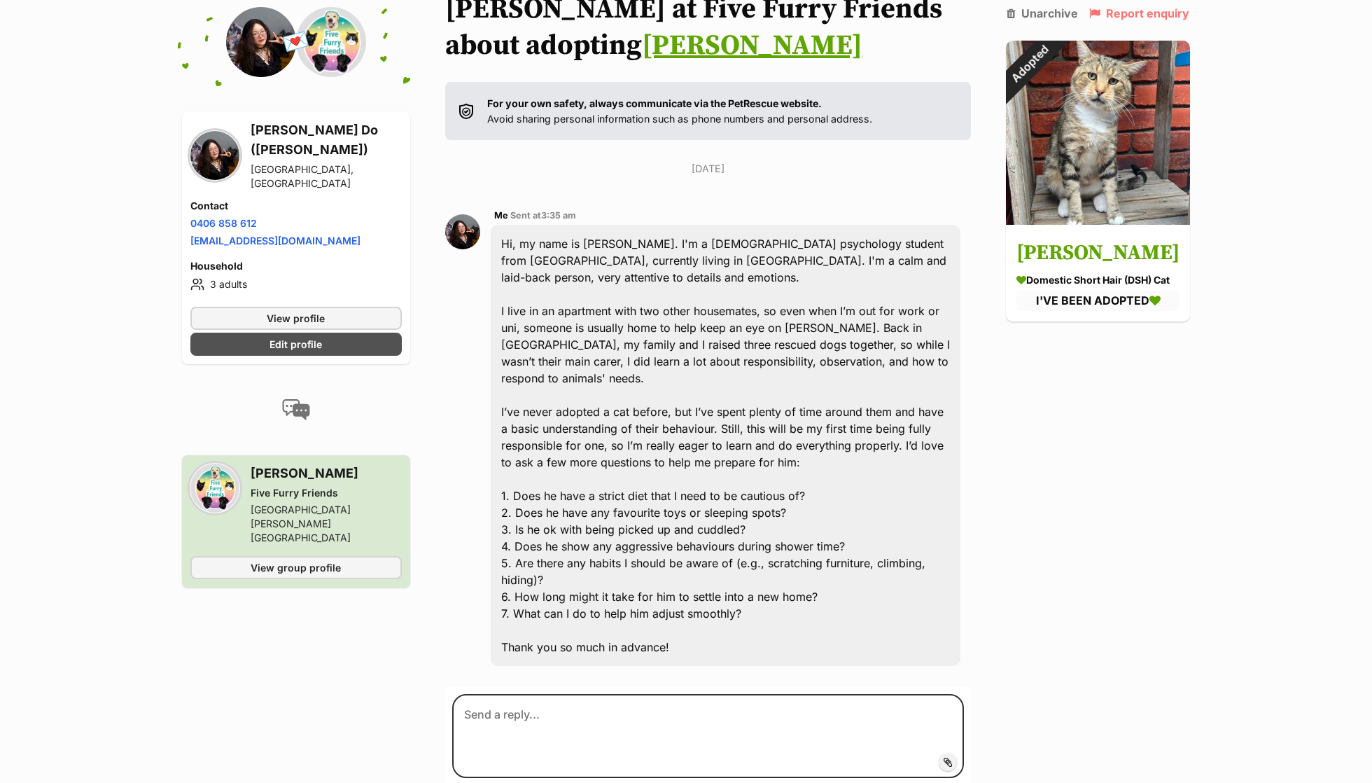
scroll to position [155, 0]
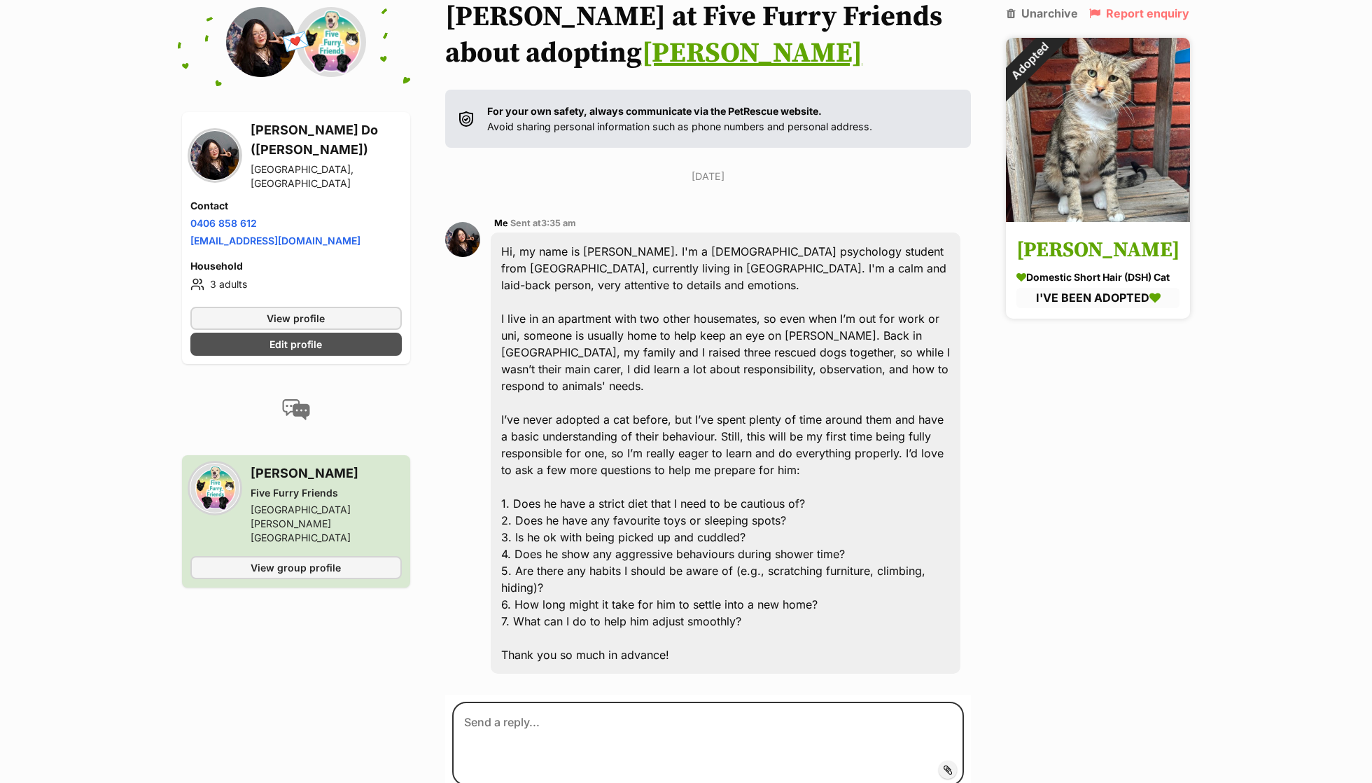
click at [1053, 85] on div "Adopted" at bounding box center [1029, 61] width 47 height 47
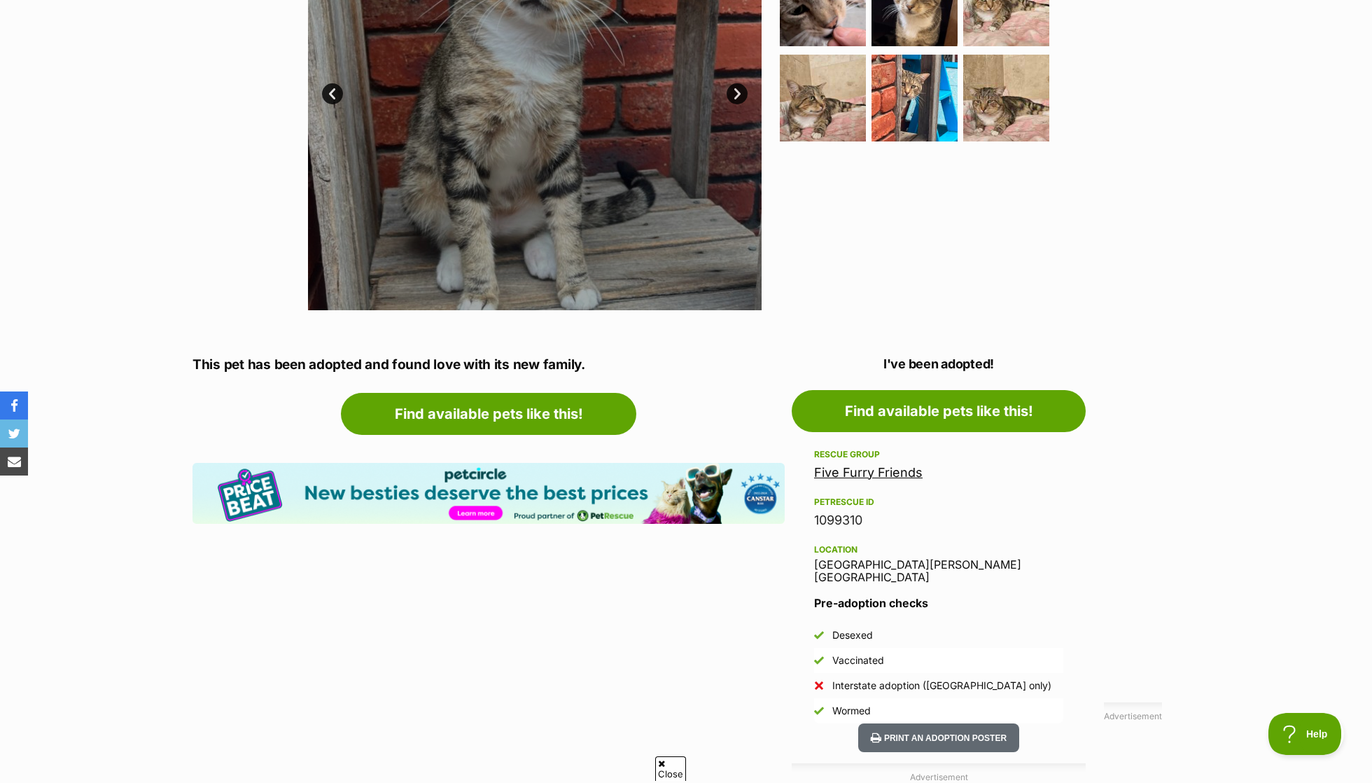
click at [899, 475] on link "Five Furry Friends" at bounding box center [868, 472] width 109 height 15
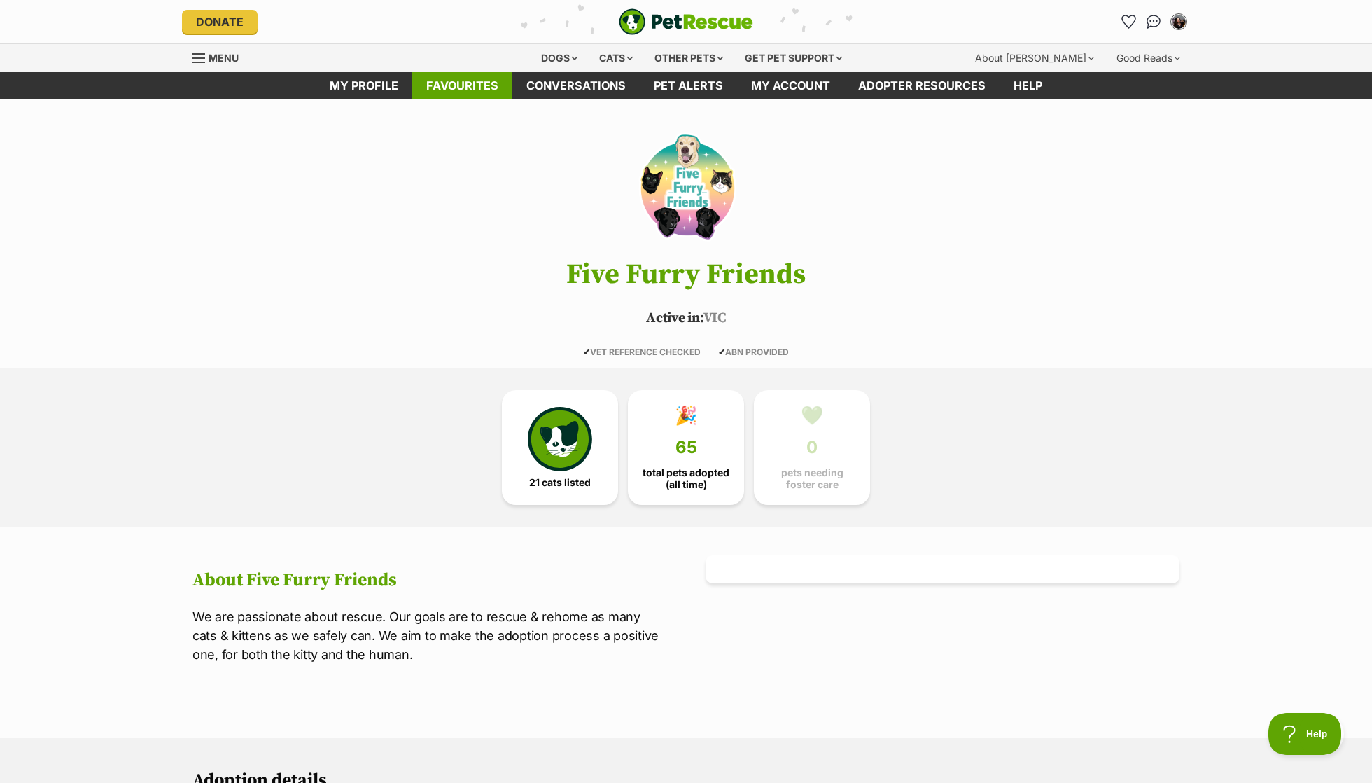
click at [463, 98] on link "Favourites" at bounding box center [462, 85] width 100 height 27
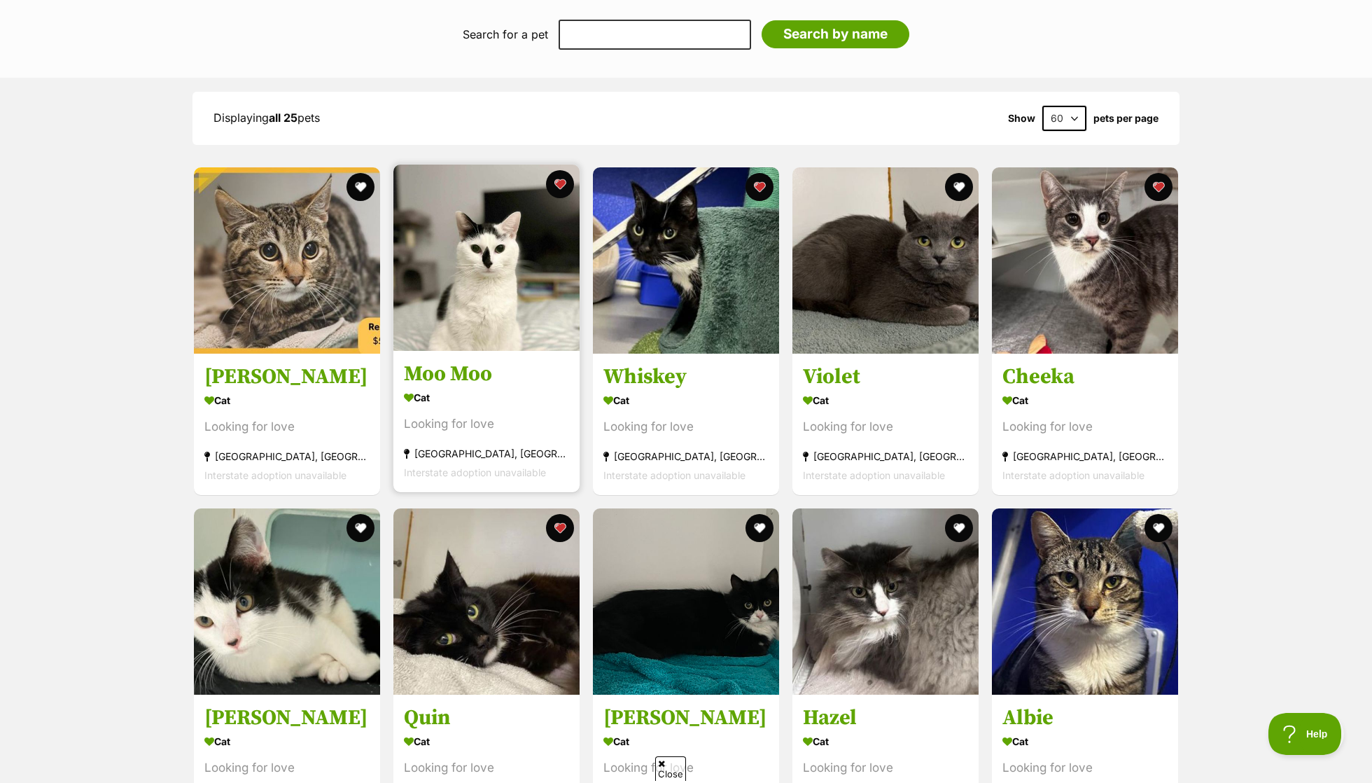
click at [559, 406] on section "Cat Looking for love North Melbourne, VIC Interstate adoption unavailable" at bounding box center [486, 434] width 165 height 95
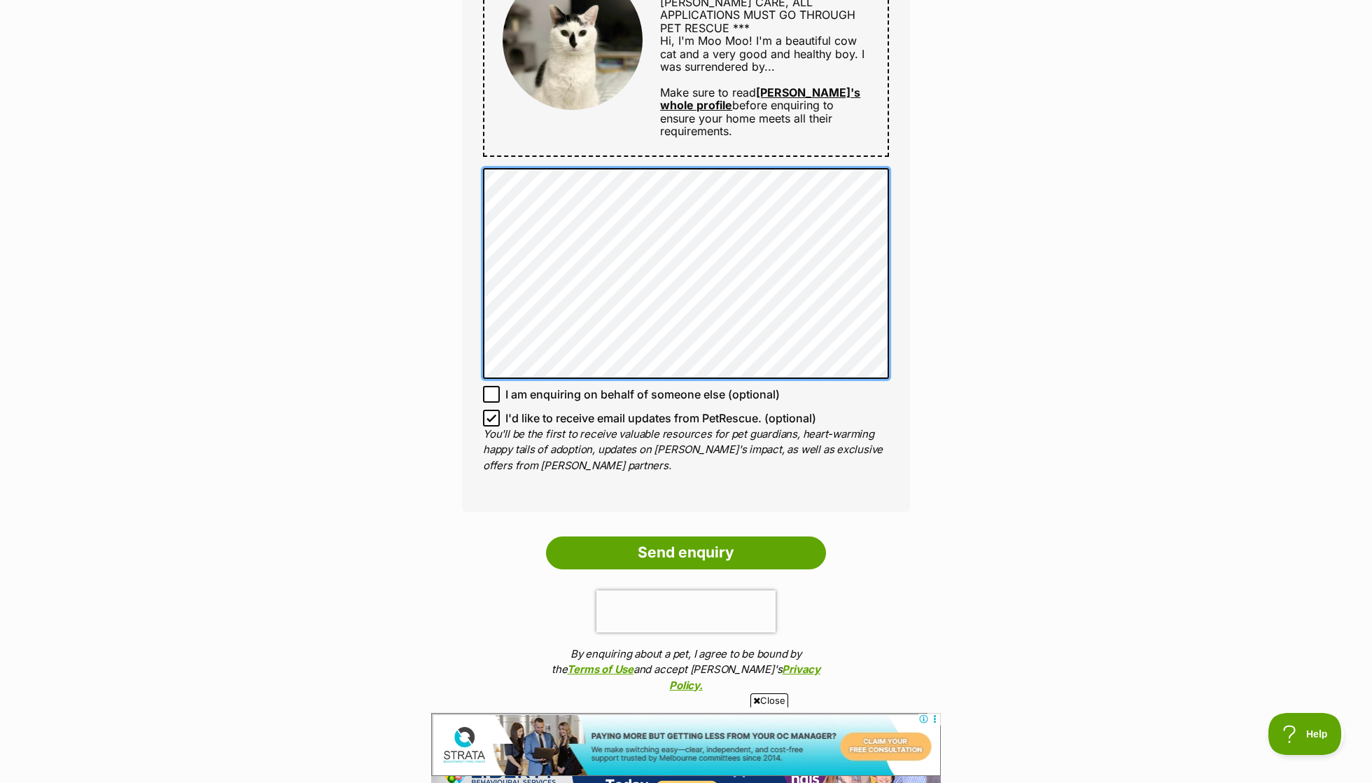
scroll to position [774, 0]
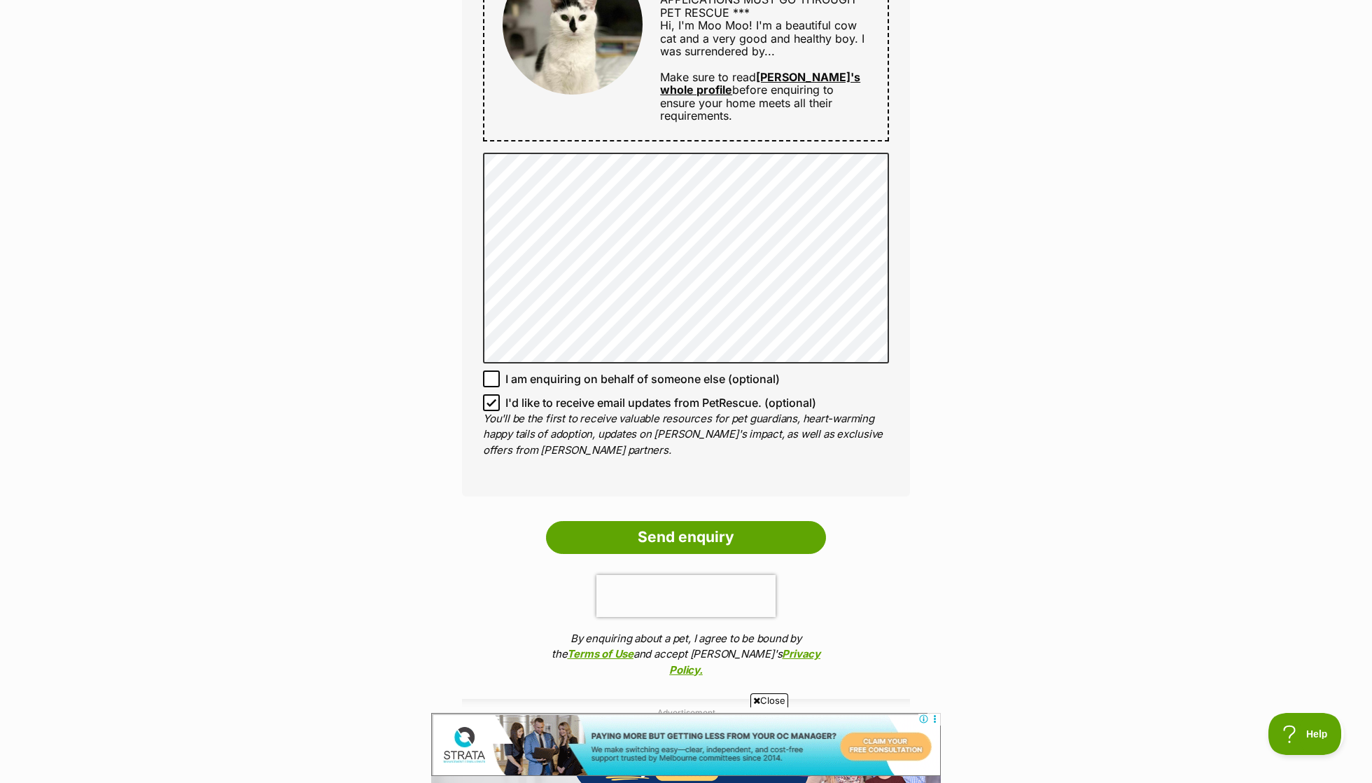
click at [489, 398] on icon at bounding box center [492, 403] width 10 height 10
click at [489, 394] on input "I'd like to receive email updates from PetRescue. (optional)" at bounding box center [491, 402] width 17 height 17
checkbox input "false"
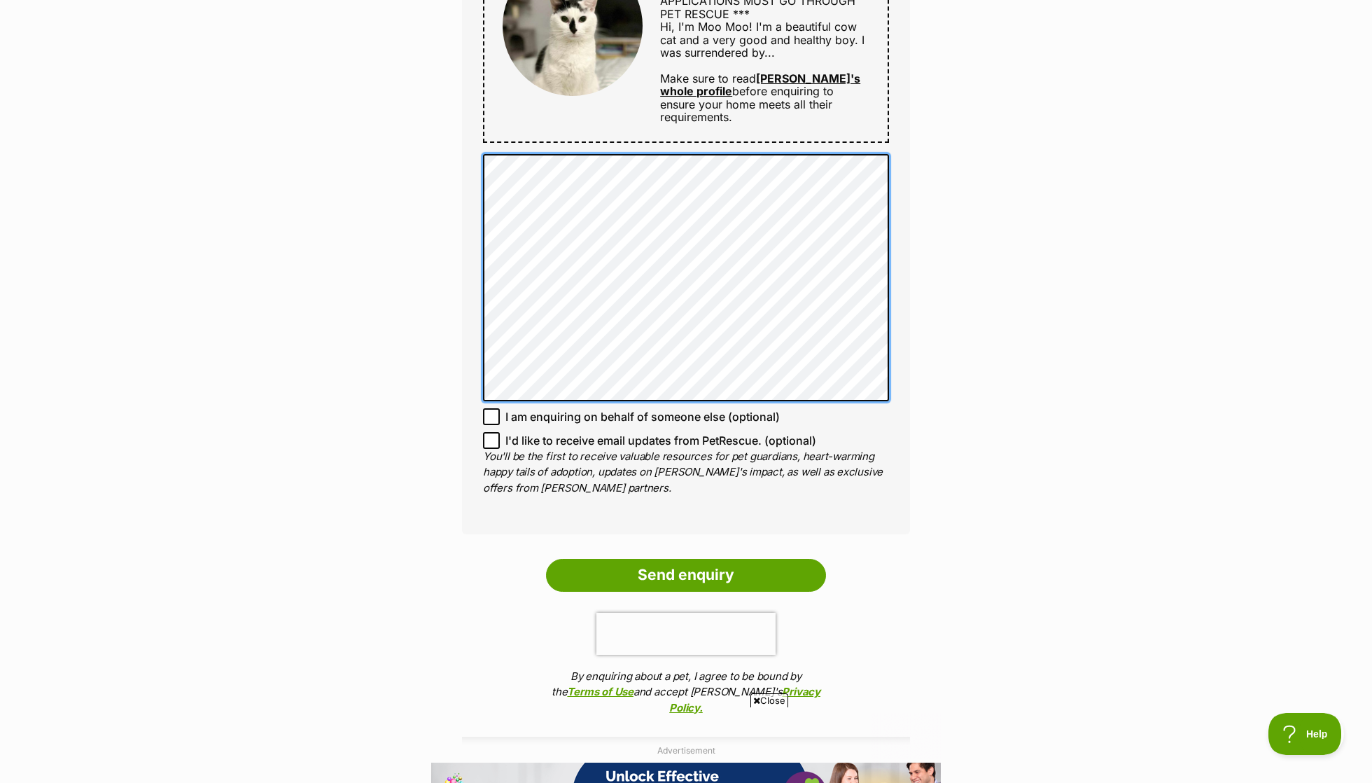
scroll to position [0, 0]
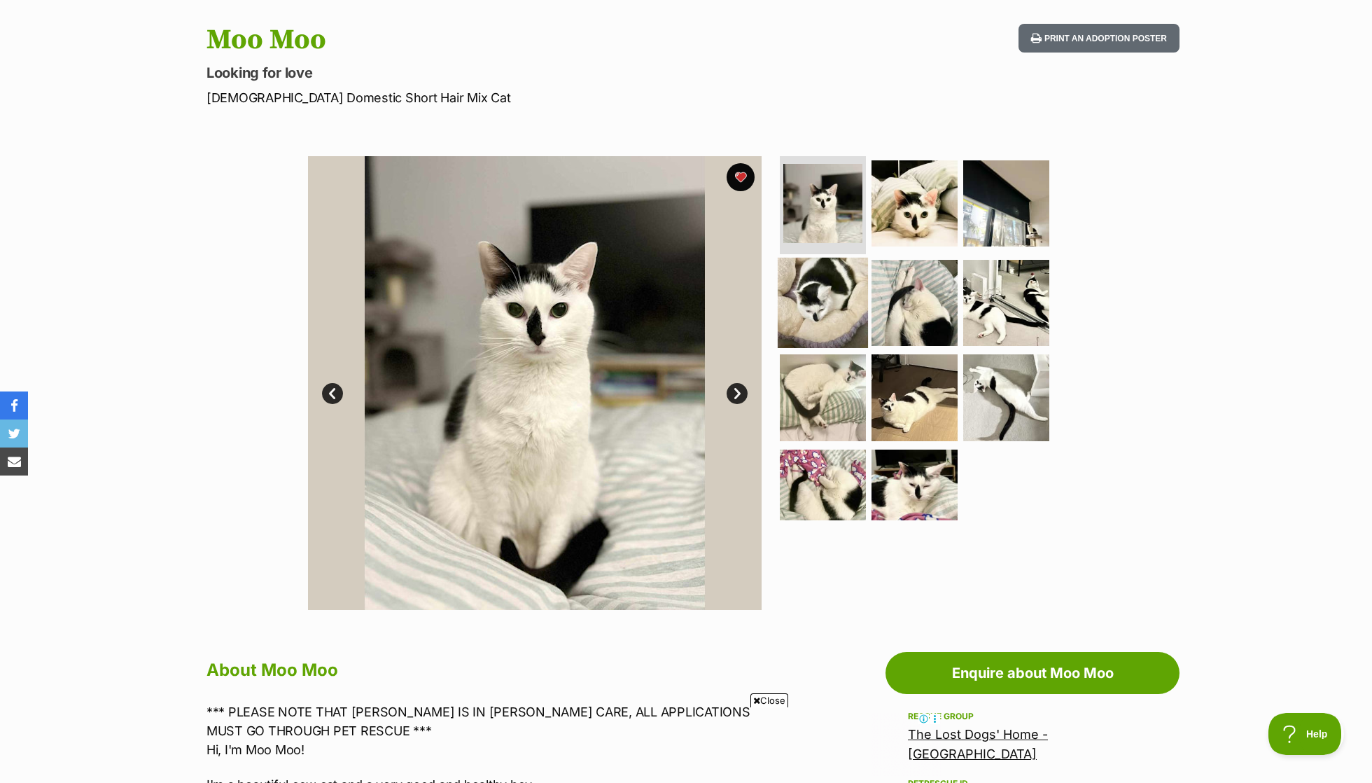
click at [856, 307] on img at bounding box center [823, 302] width 90 height 90
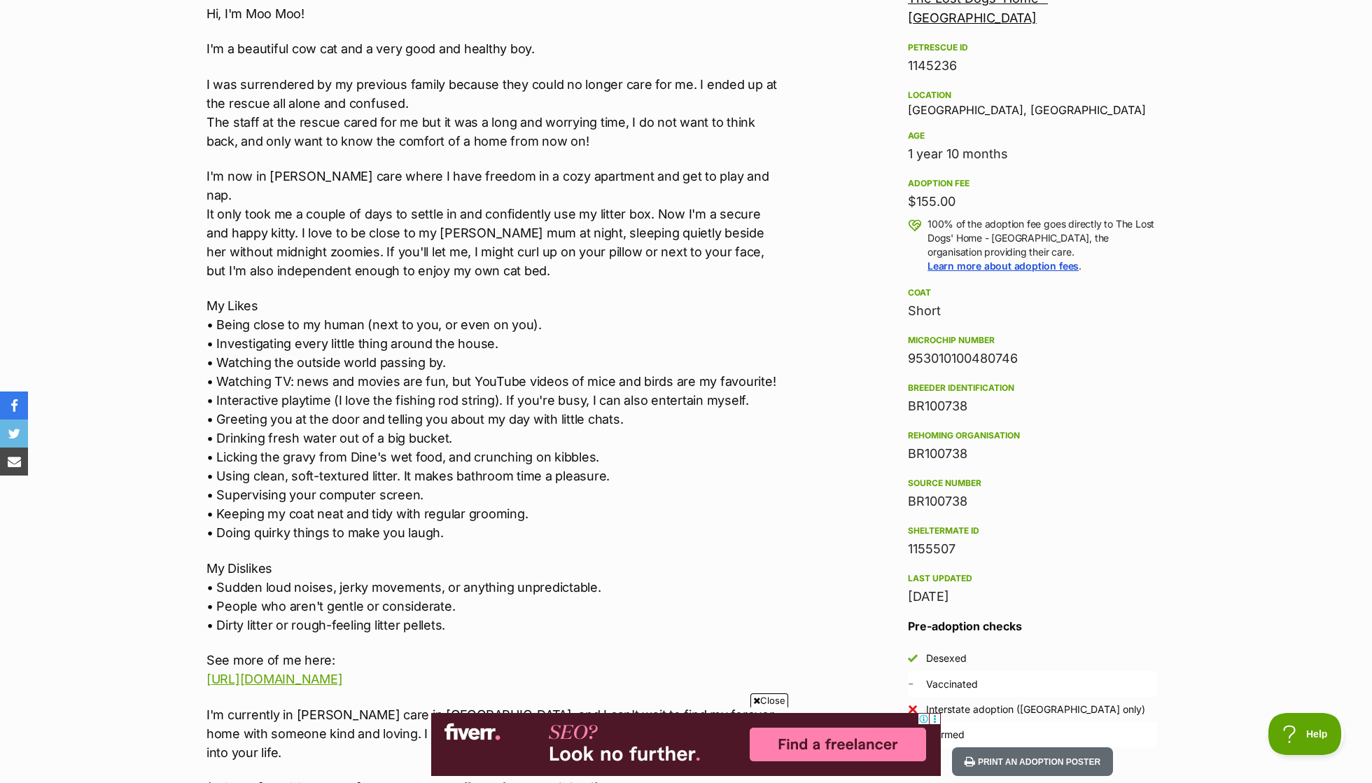
scroll to position [877, 0]
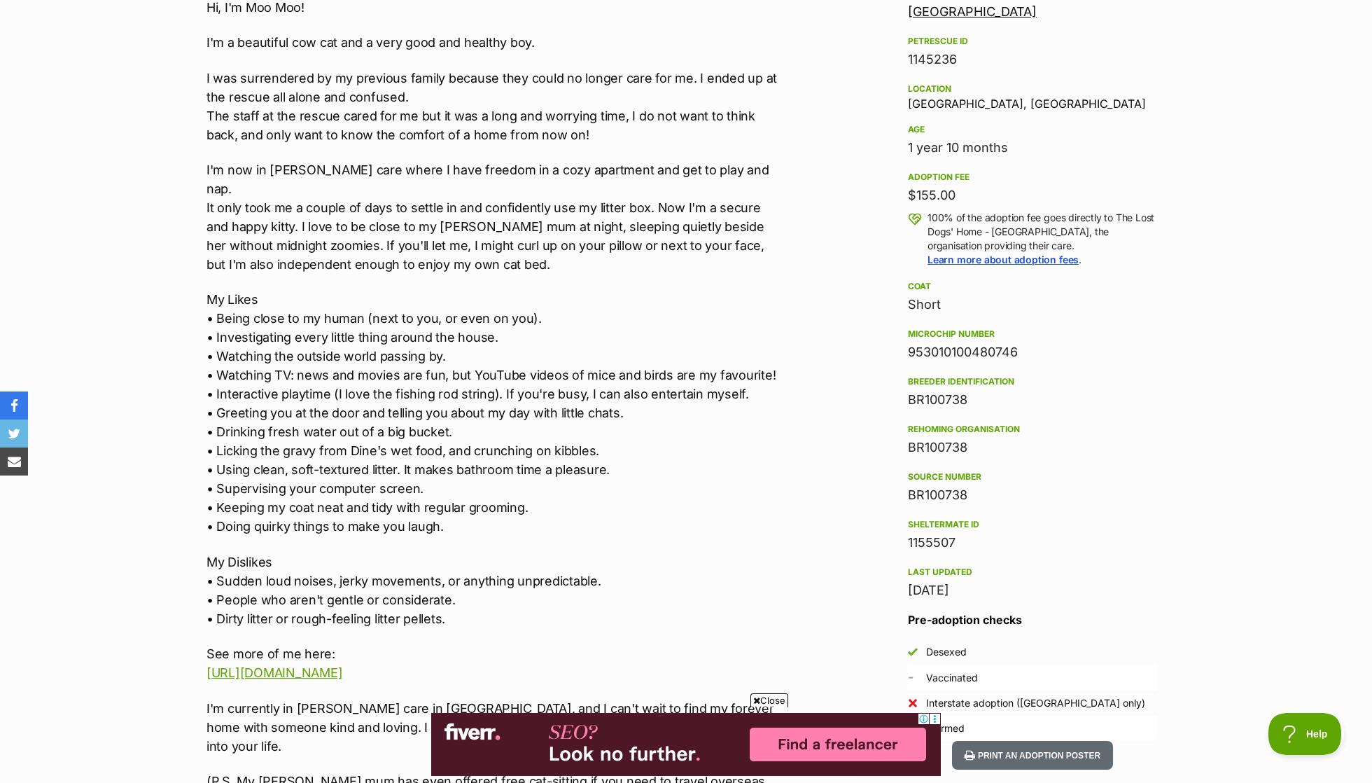
click at [412, 372] on p "My Likes • Being close to my human (next to you, or even on you). • Investigati…" at bounding box center [496, 413] width 578 height 246
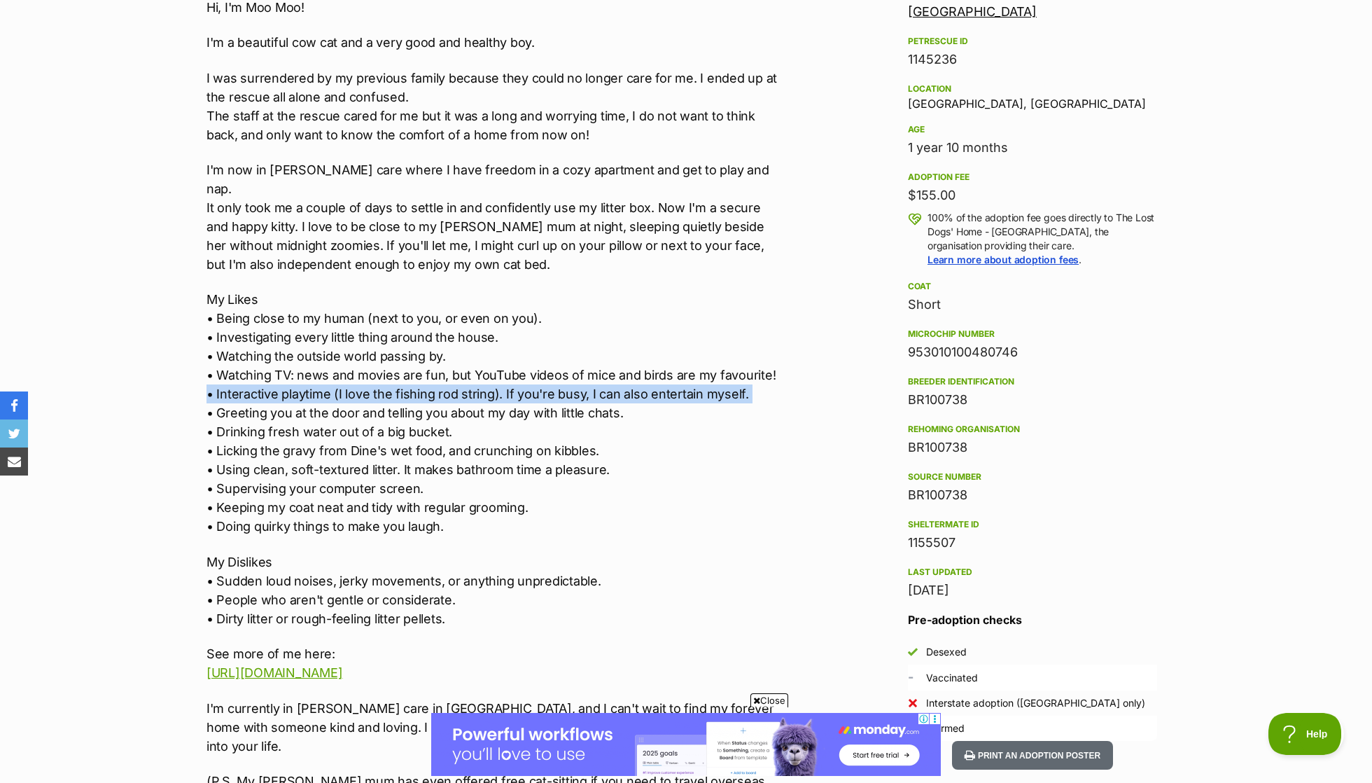
scroll to position [0, 0]
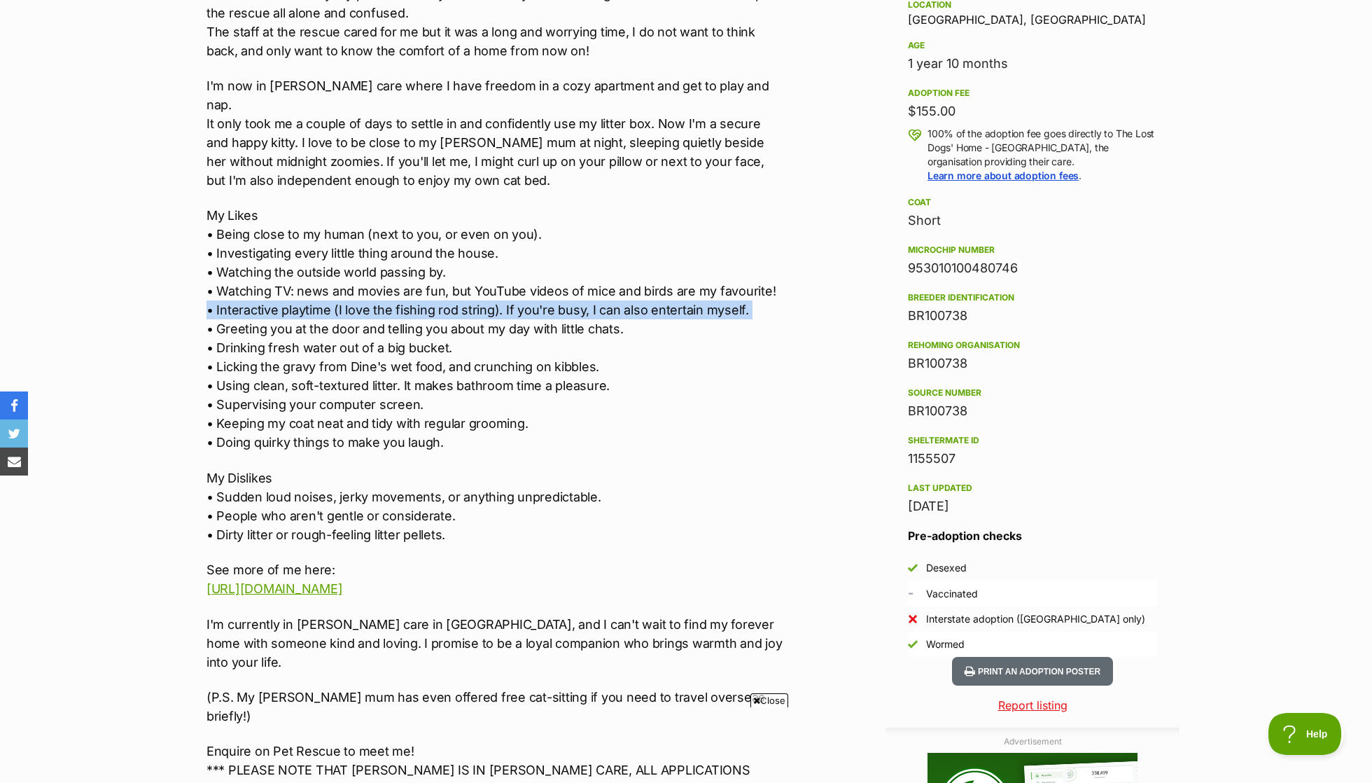
scroll to position [640, 0]
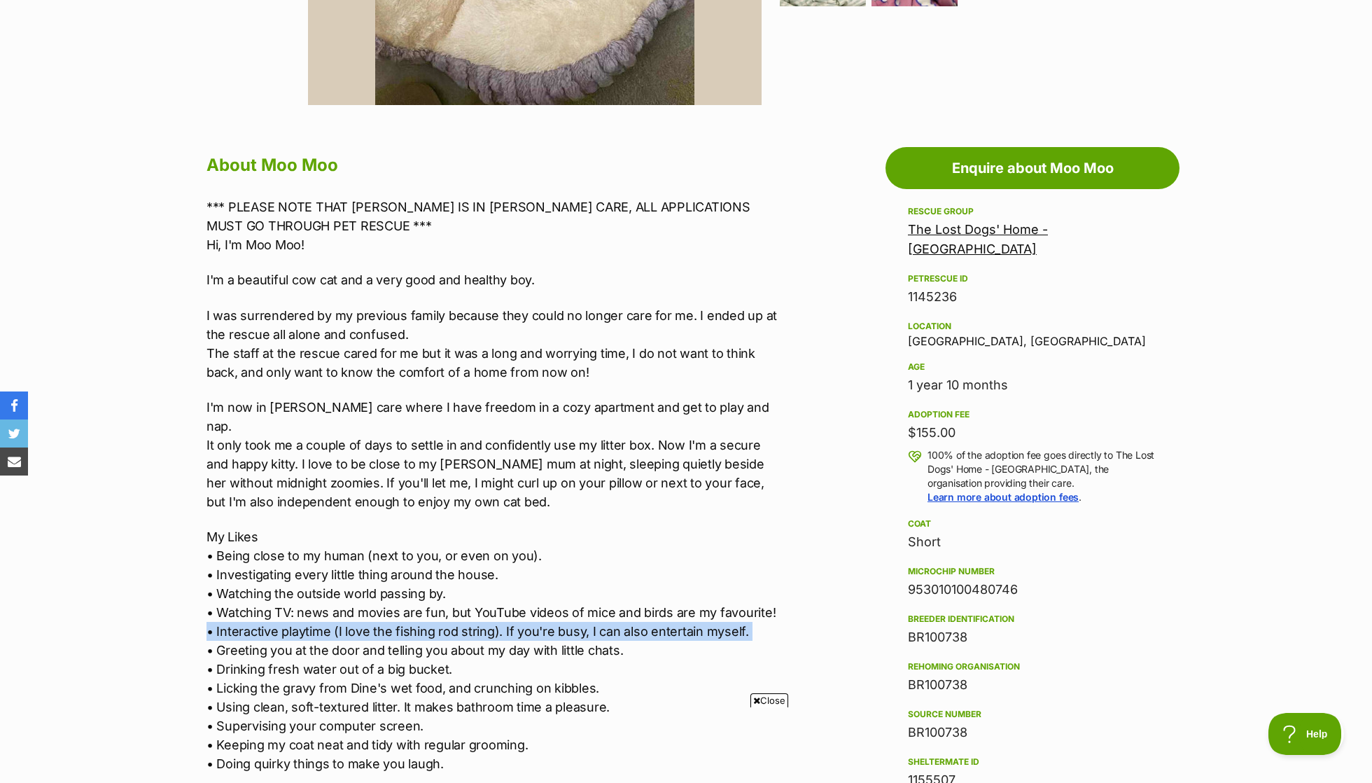
click at [947, 225] on link "The Lost Dogs' Home - [GEOGRAPHIC_DATA]" at bounding box center [978, 239] width 140 height 34
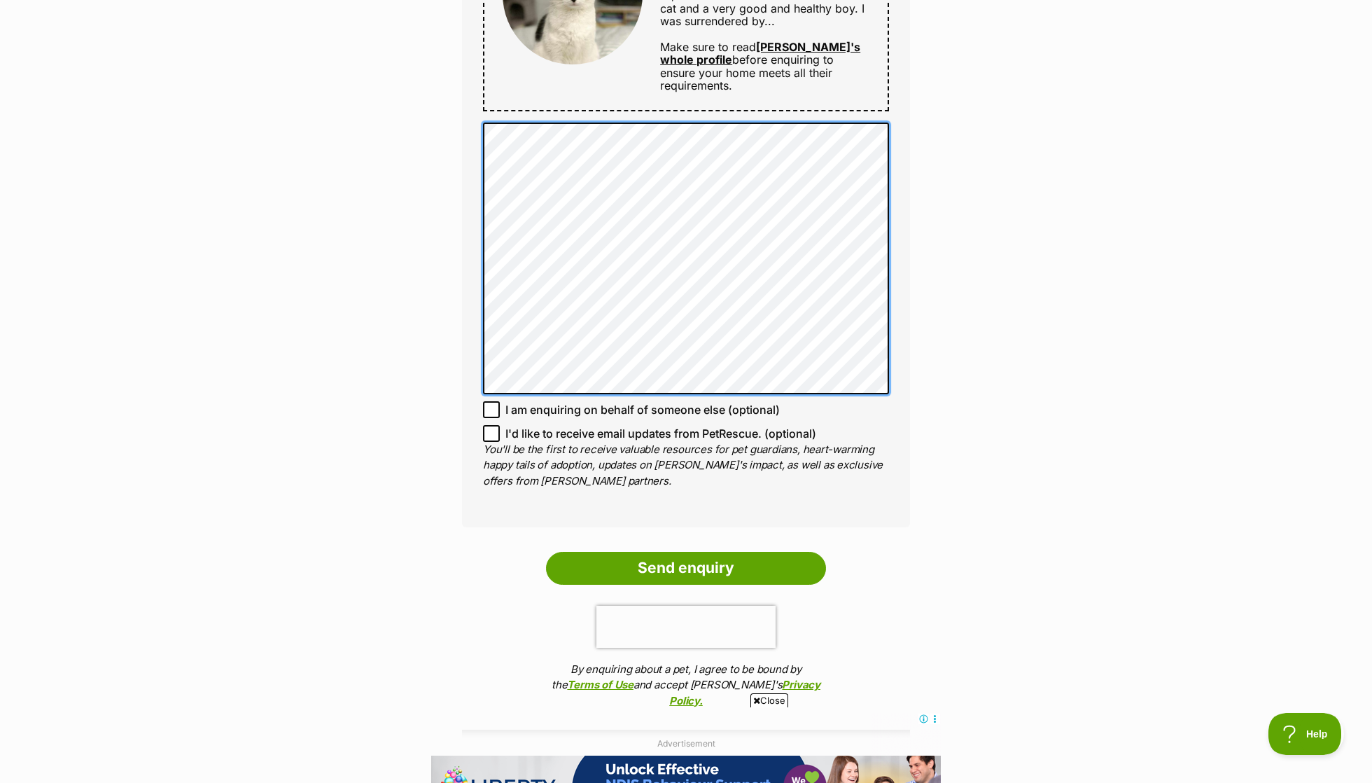
scroll to position [818, 0]
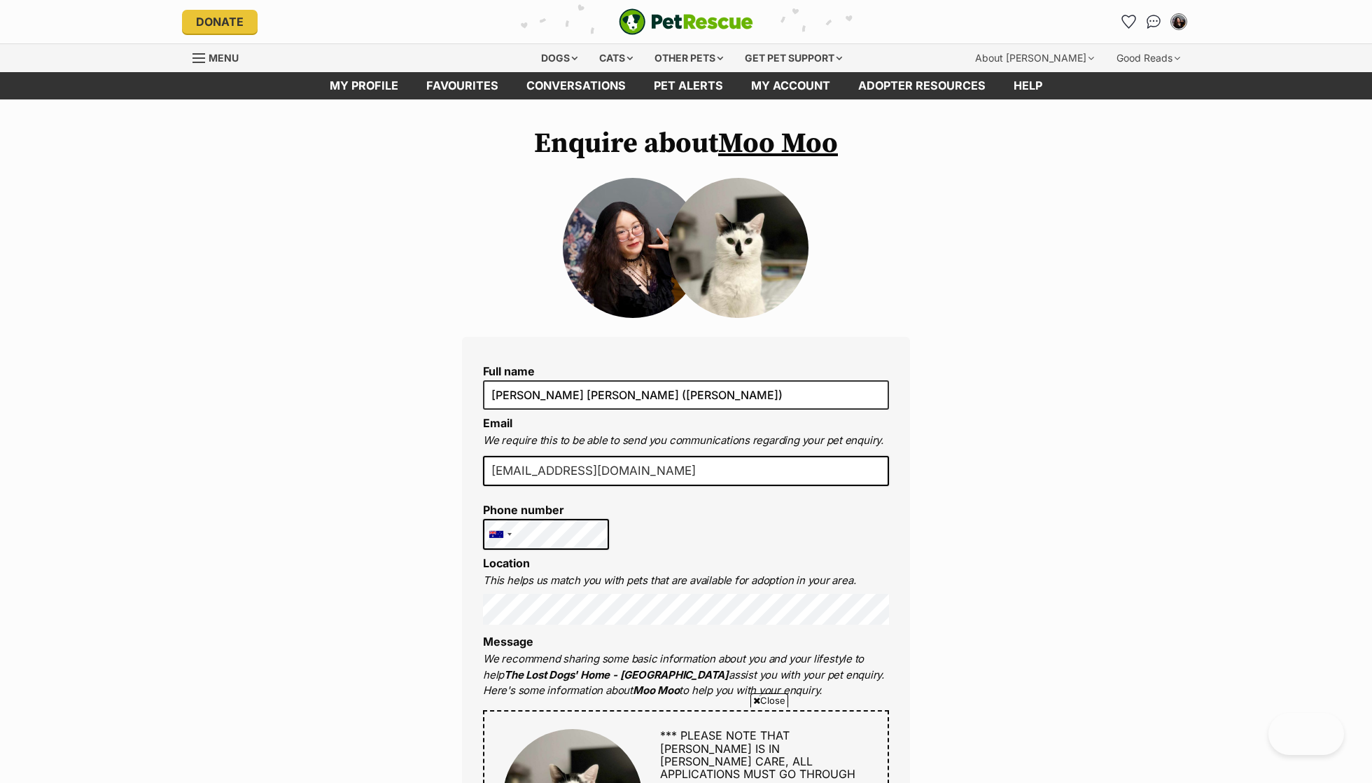
scroll to position [818, 0]
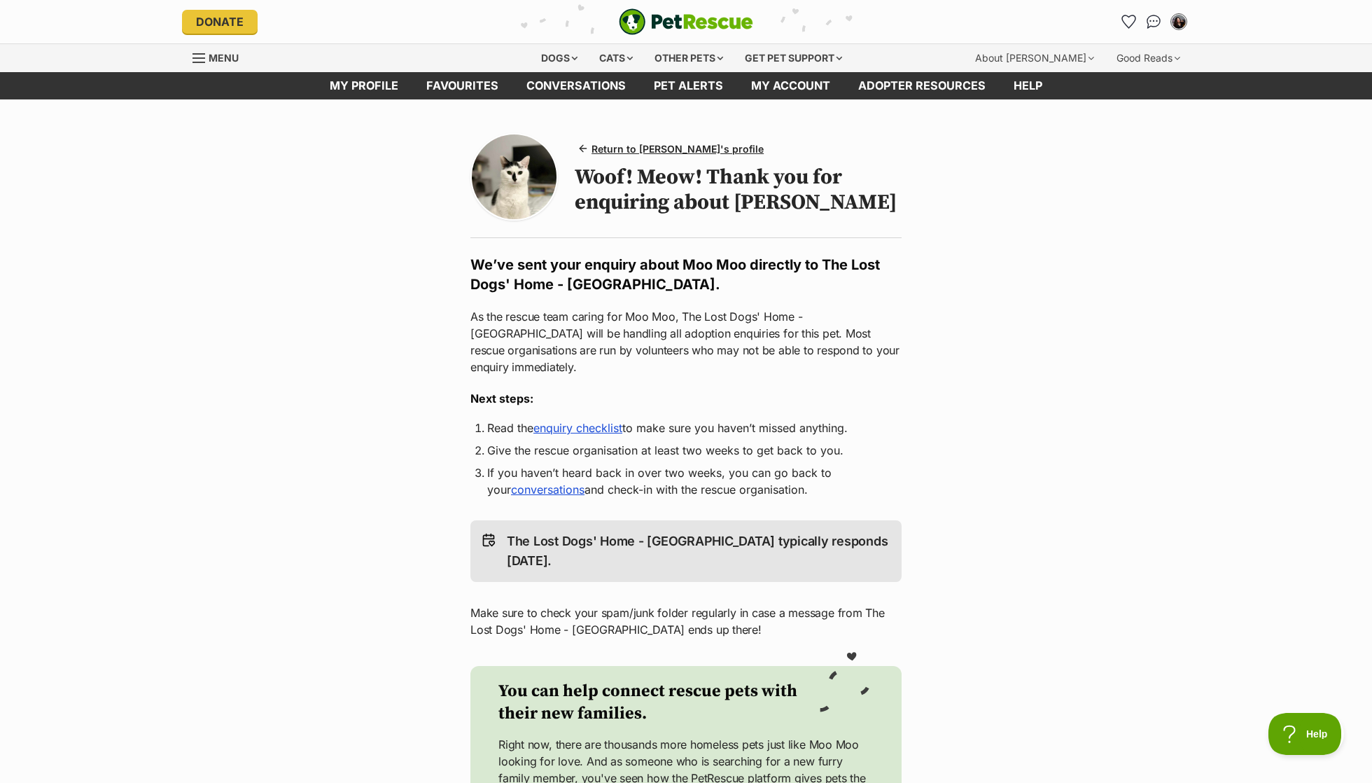
click at [597, 421] on link "enquiry checklist" at bounding box center [578, 428] width 89 height 14
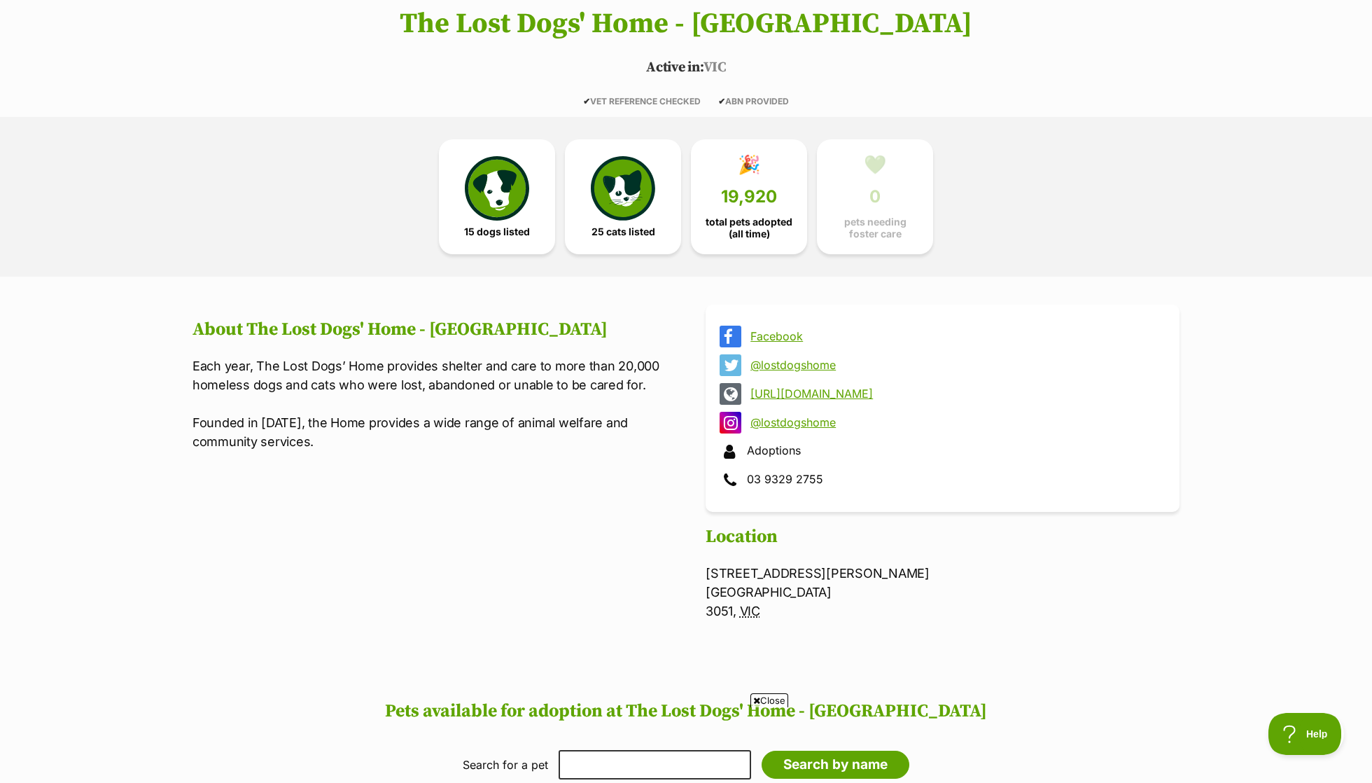
click at [823, 387] on link "[URL][DOMAIN_NAME]" at bounding box center [956, 393] width 410 height 13
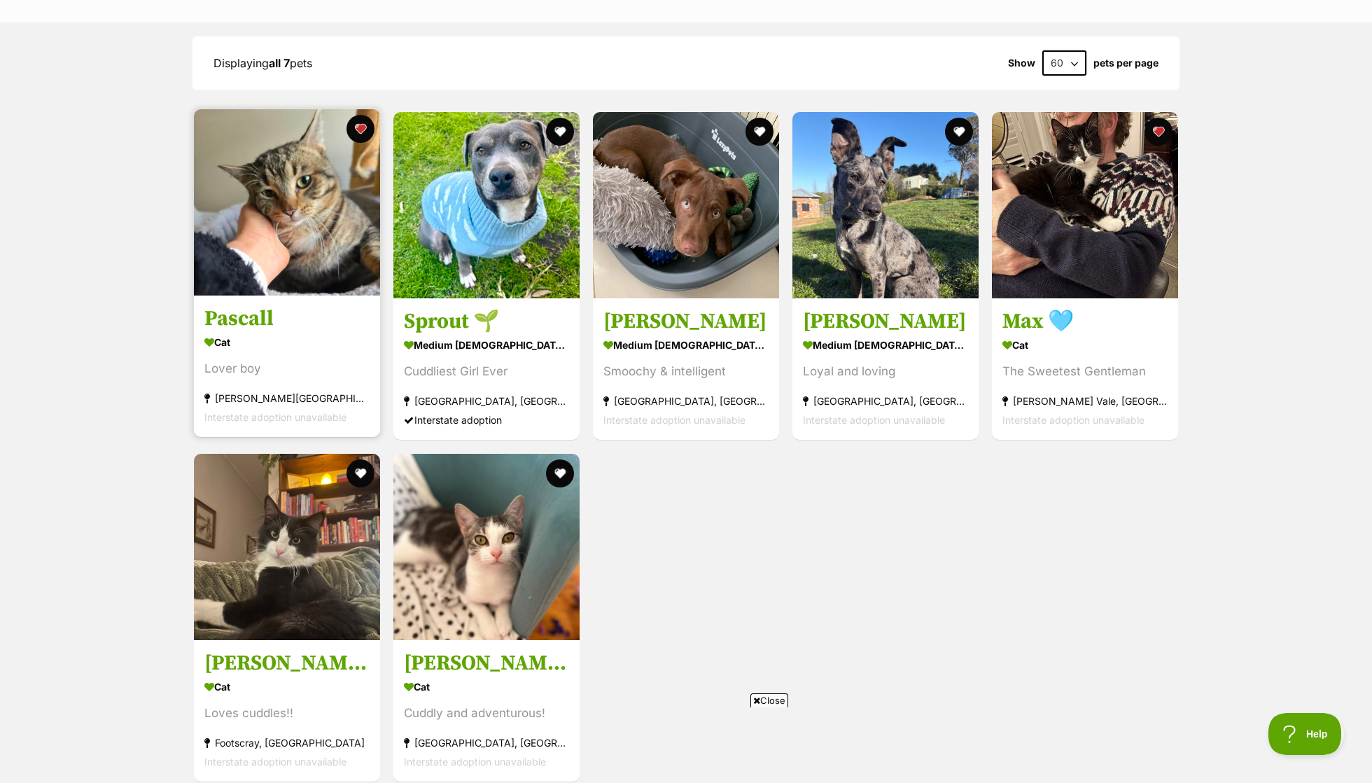
click at [333, 354] on section "Cat Lover boy Clifton Hill, VIC Interstate adoption unavailable" at bounding box center [286, 380] width 165 height 95
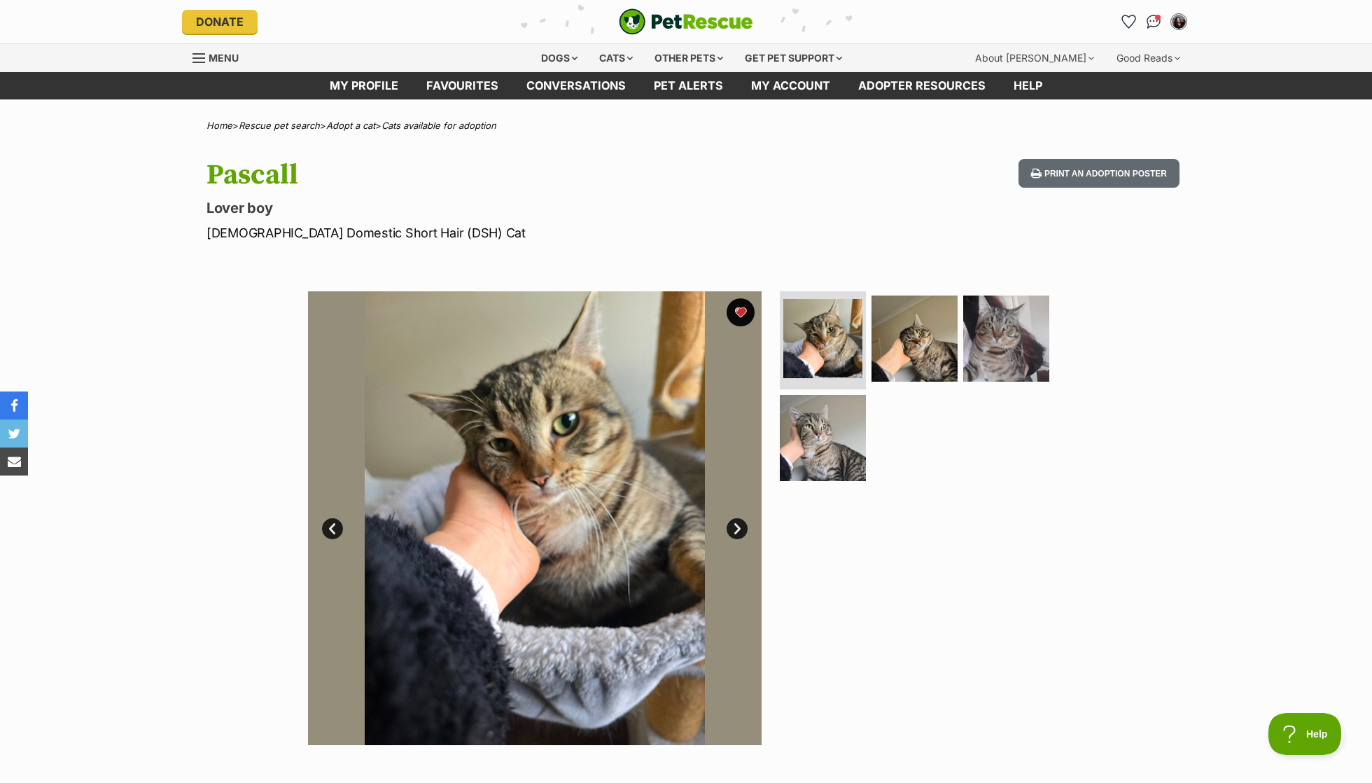
click at [959, 362] on ul at bounding box center [920, 390] width 287 height 199
click at [928, 354] on img at bounding box center [915, 338] width 90 height 90
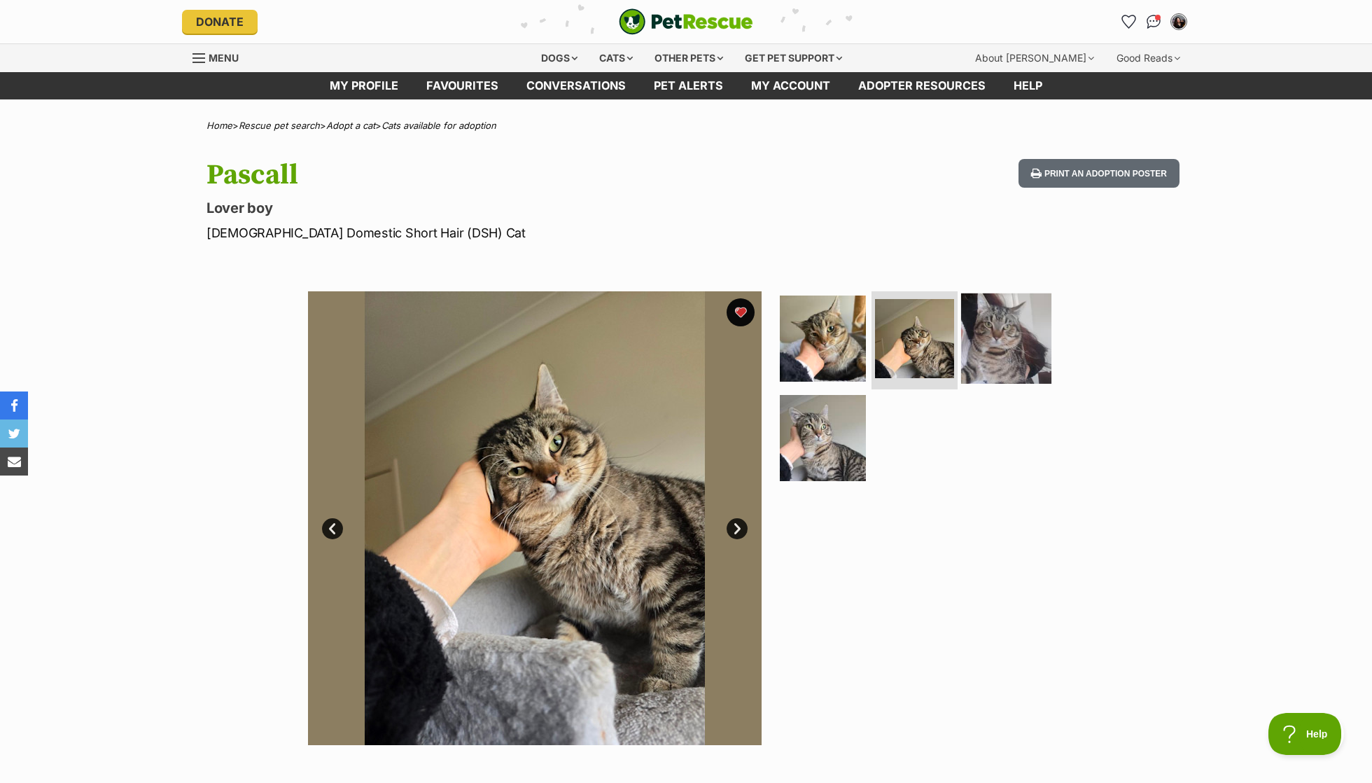
click at [1039, 360] on img at bounding box center [1006, 338] width 90 height 90
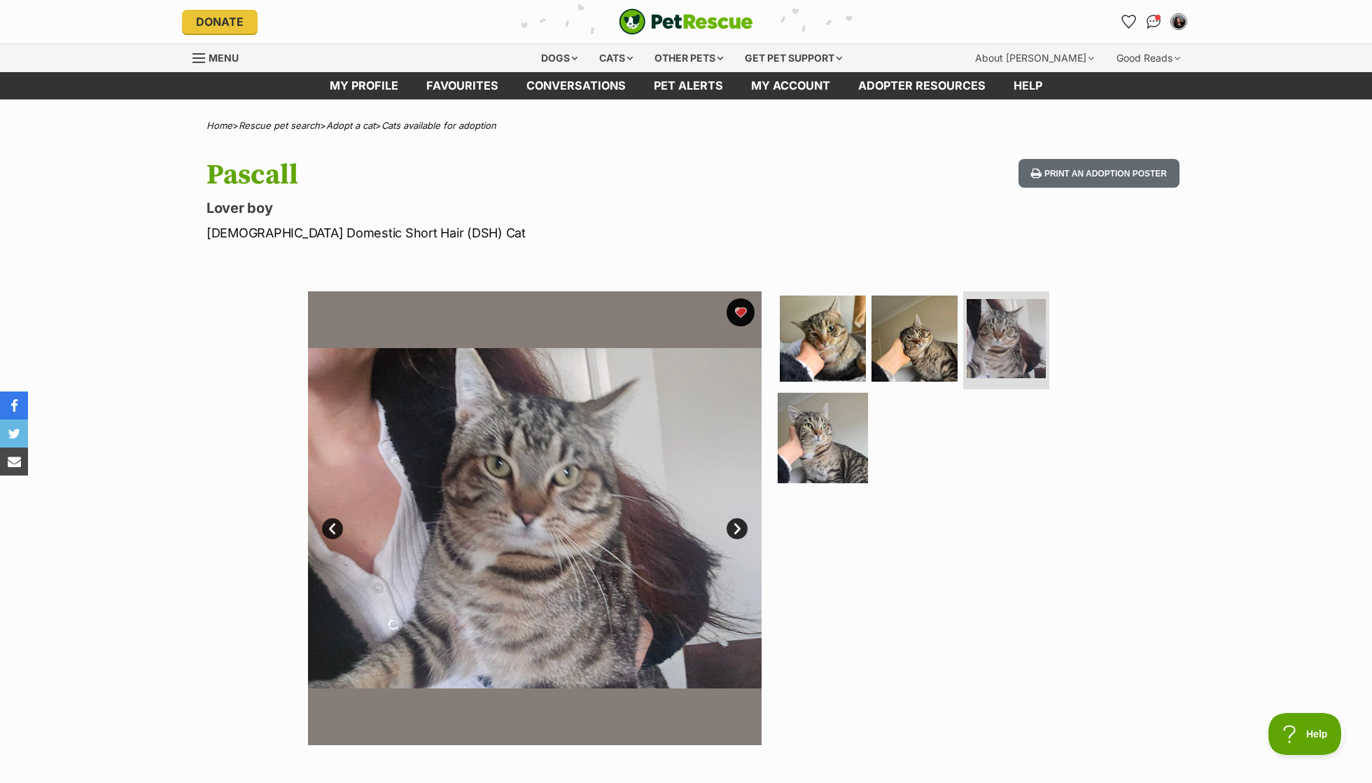
click at [842, 447] on img at bounding box center [823, 437] width 90 height 90
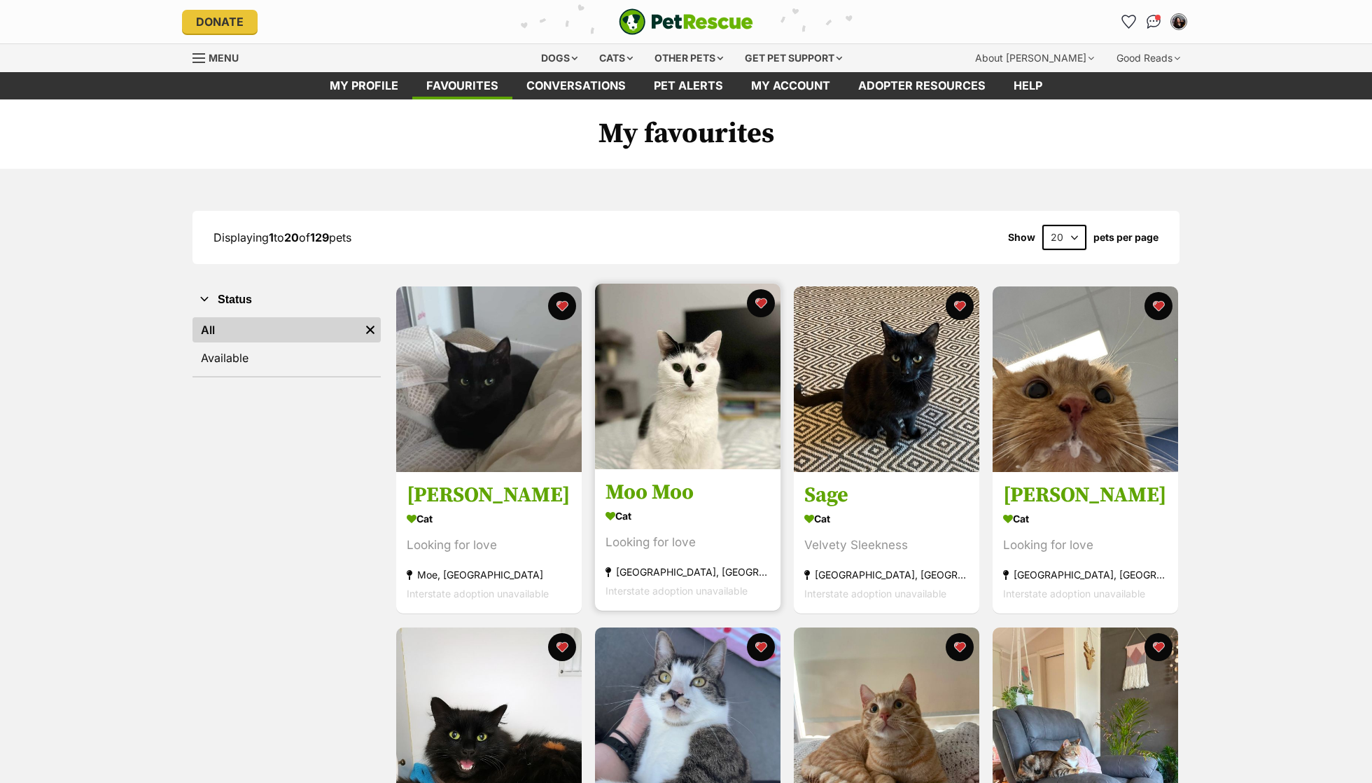
click at [643, 418] on img at bounding box center [688, 377] width 186 height 186
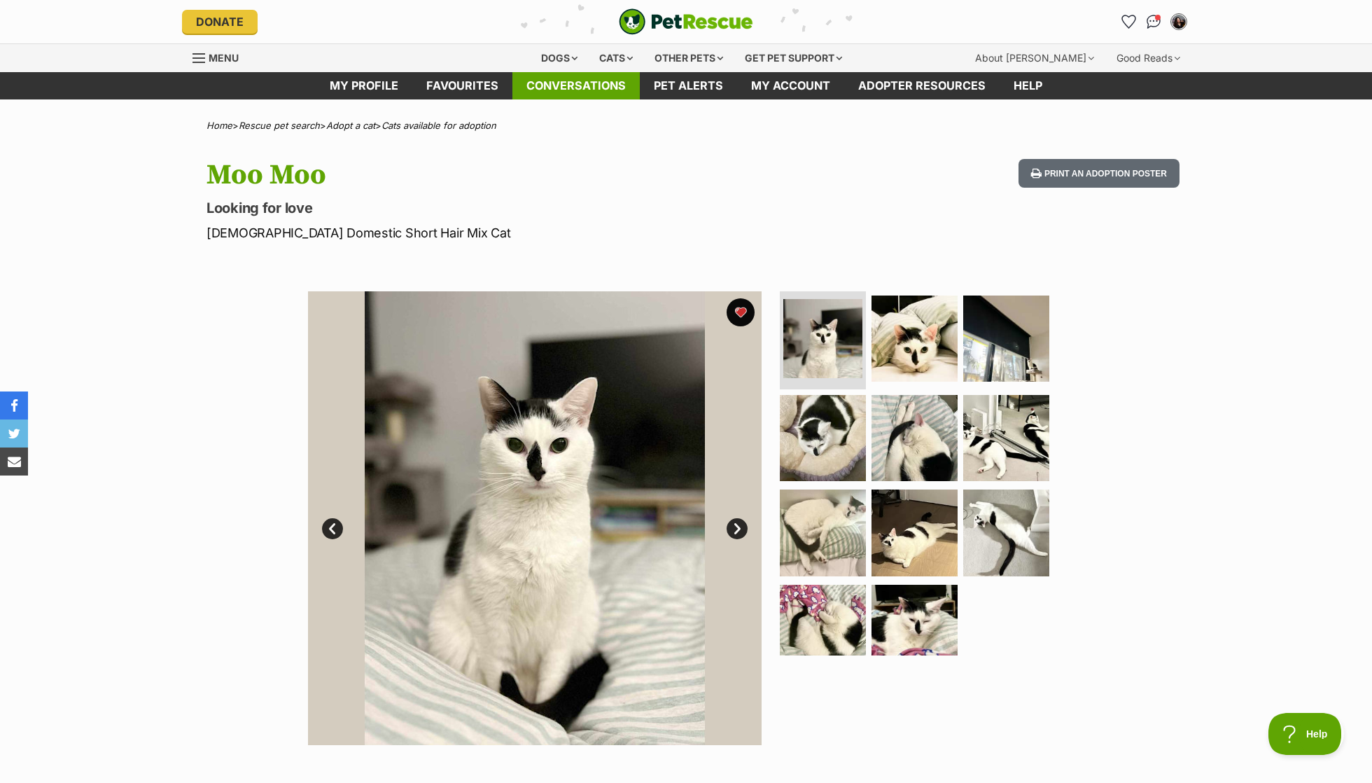
click at [569, 88] on link "Conversations" at bounding box center [576, 85] width 127 height 27
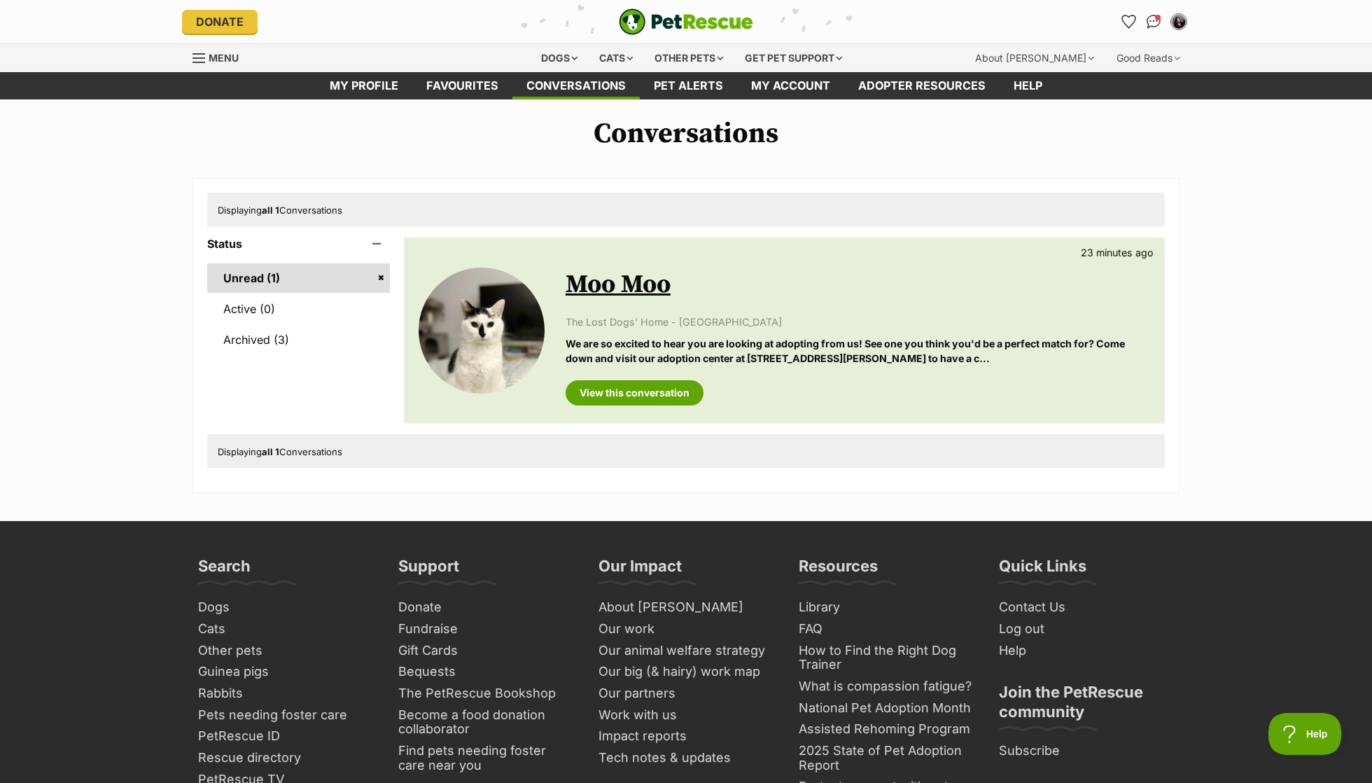
click at [706, 305] on div "Moo Moo 23 minutes ago The Lost Dogs' Home - [GEOGRAPHIC_DATA] We are so excite…" at bounding box center [858, 331] width 585 height 150
click at [664, 382] on link "View this conversation" at bounding box center [635, 392] width 138 height 25
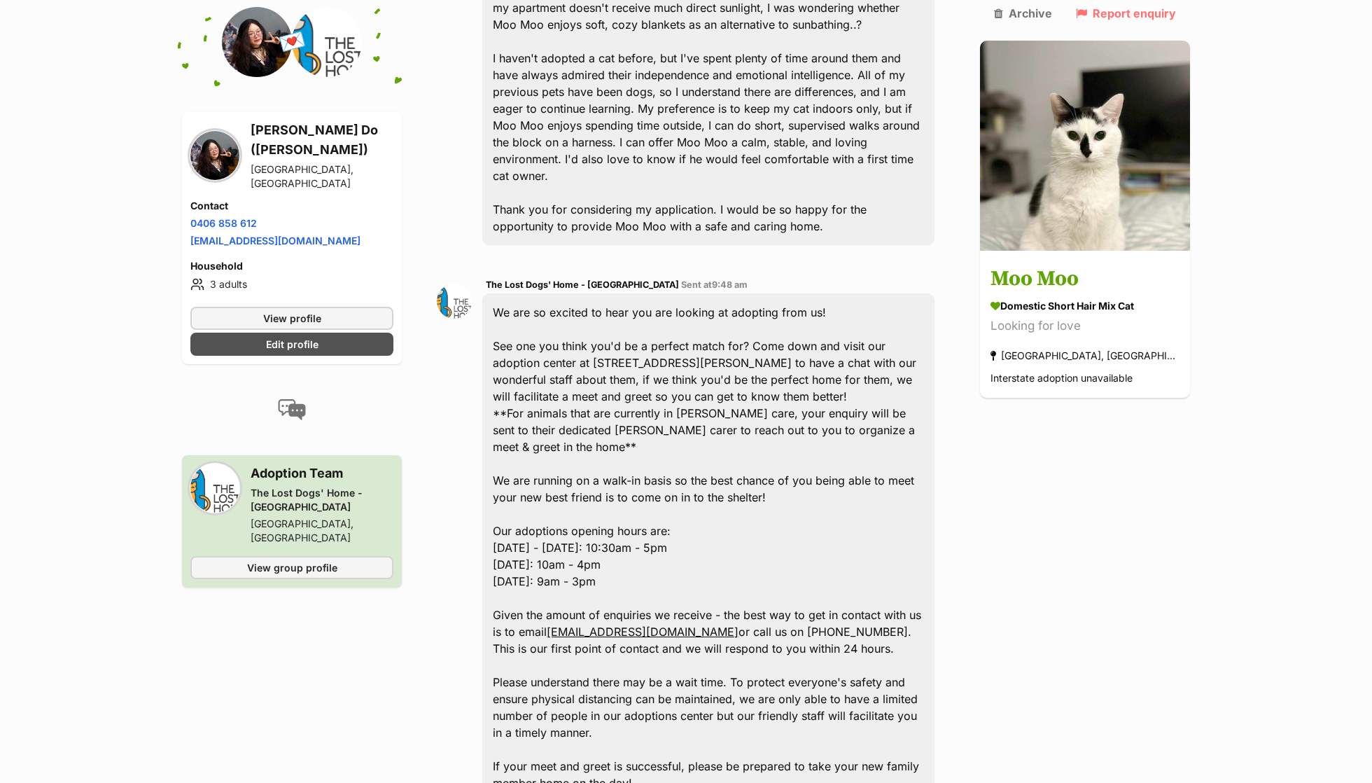
scroll to position [535, 0]
